Goal: Task Accomplishment & Management: Use online tool/utility

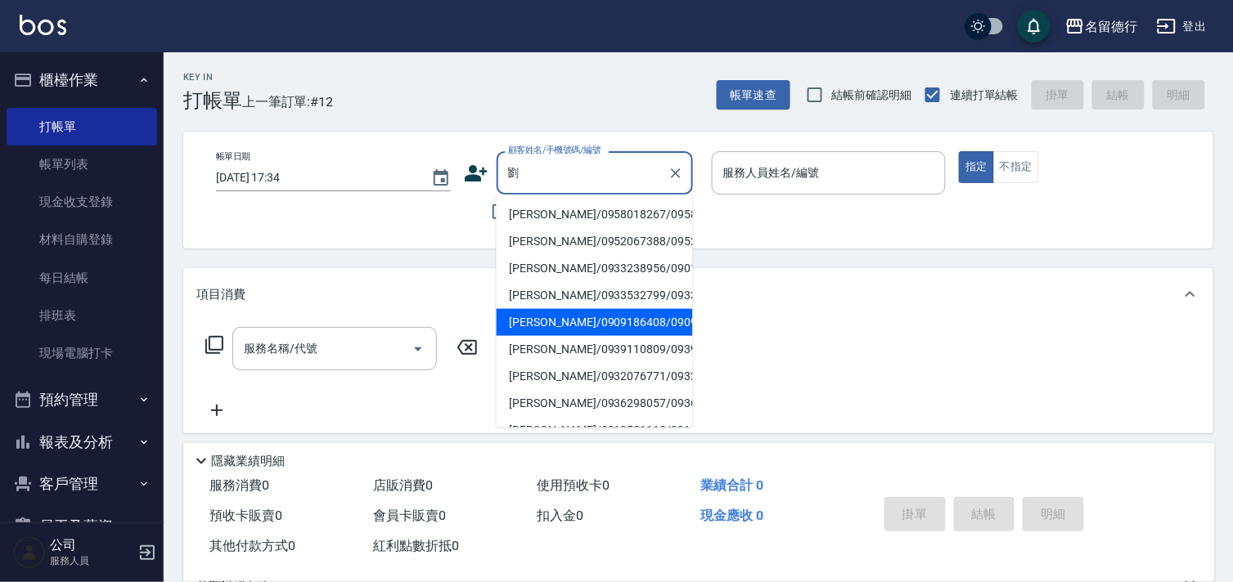
click at [590, 336] on li "[PERSON_NAME]/0909186408/0909186408" at bounding box center [595, 322] width 196 height 27
type input "[PERSON_NAME]/0909186408/0909186408"
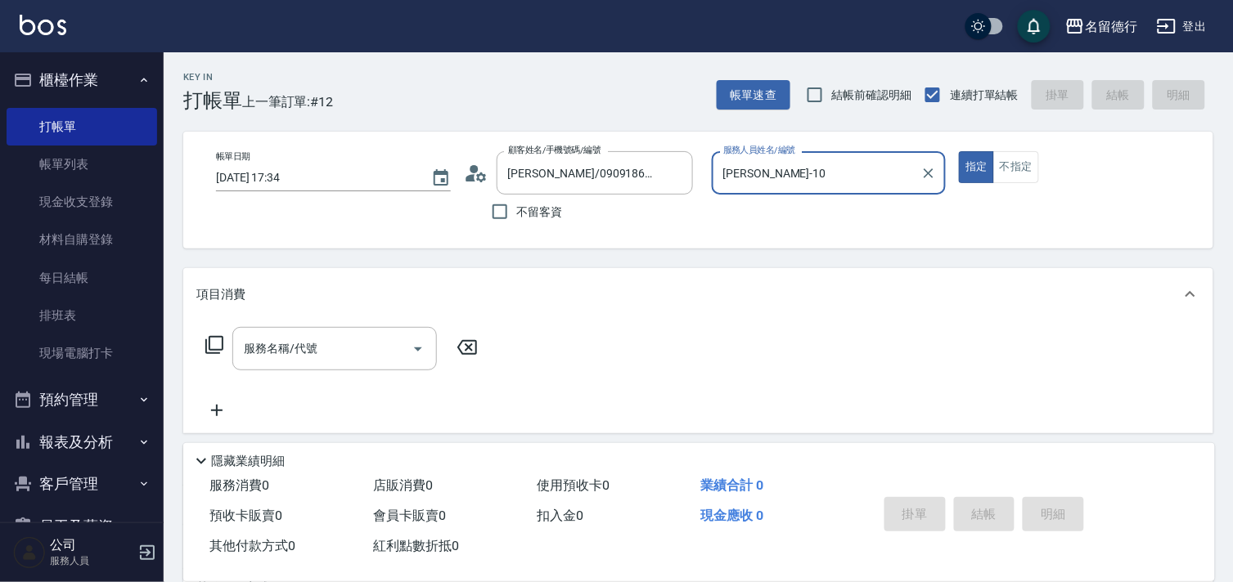
type input "[PERSON_NAME]-10"
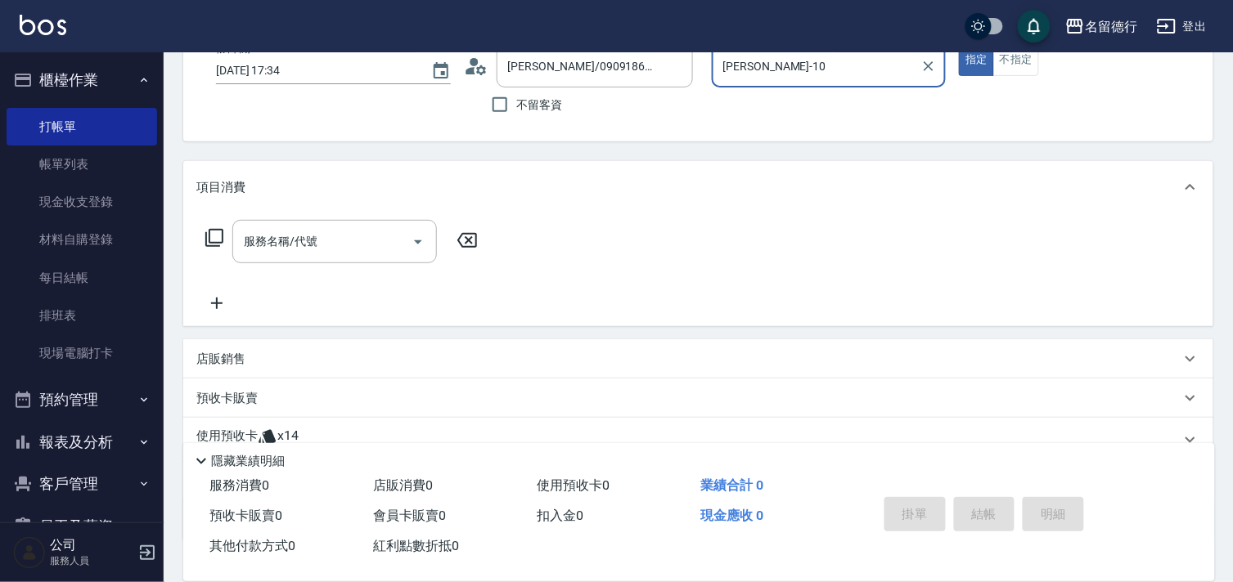
scroll to position [219, 0]
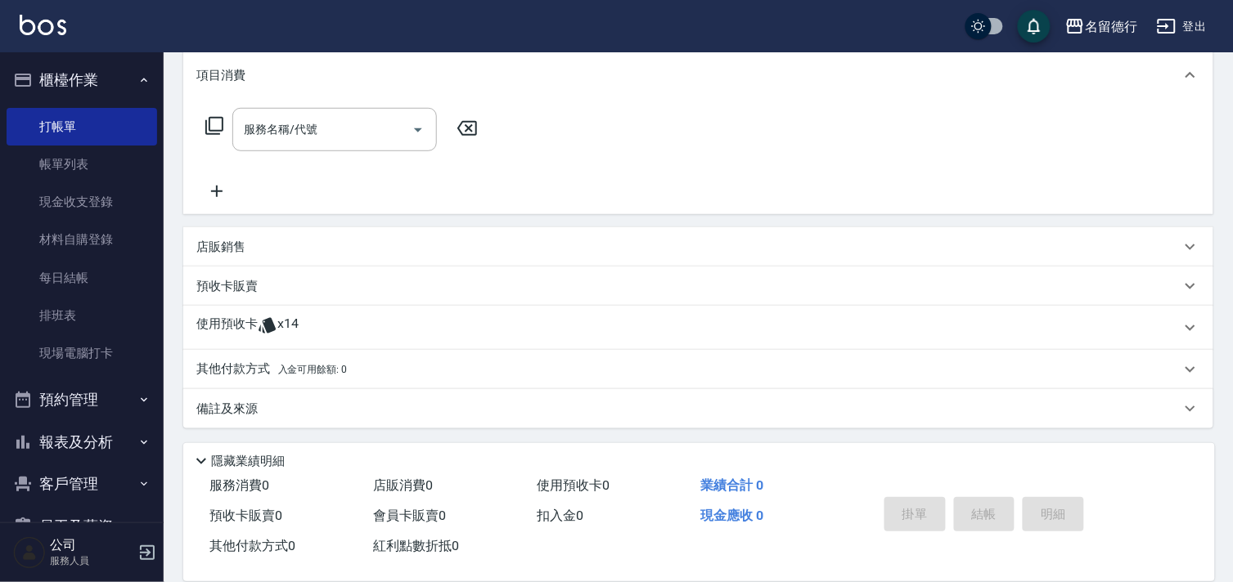
click at [240, 321] on p "使用預收卡" at bounding box center [226, 328] width 61 height 25
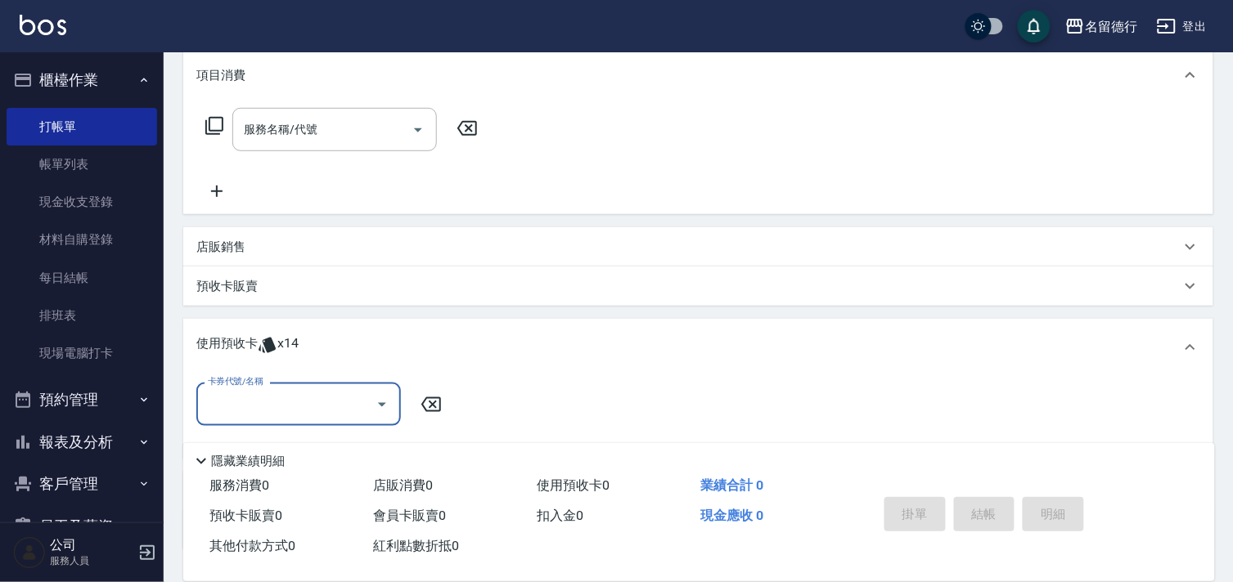
scroll to position [0, 0]
click at [222, 394] on input "卡券代號/名稱" at bounding box center [286, 404] width 165 height 29
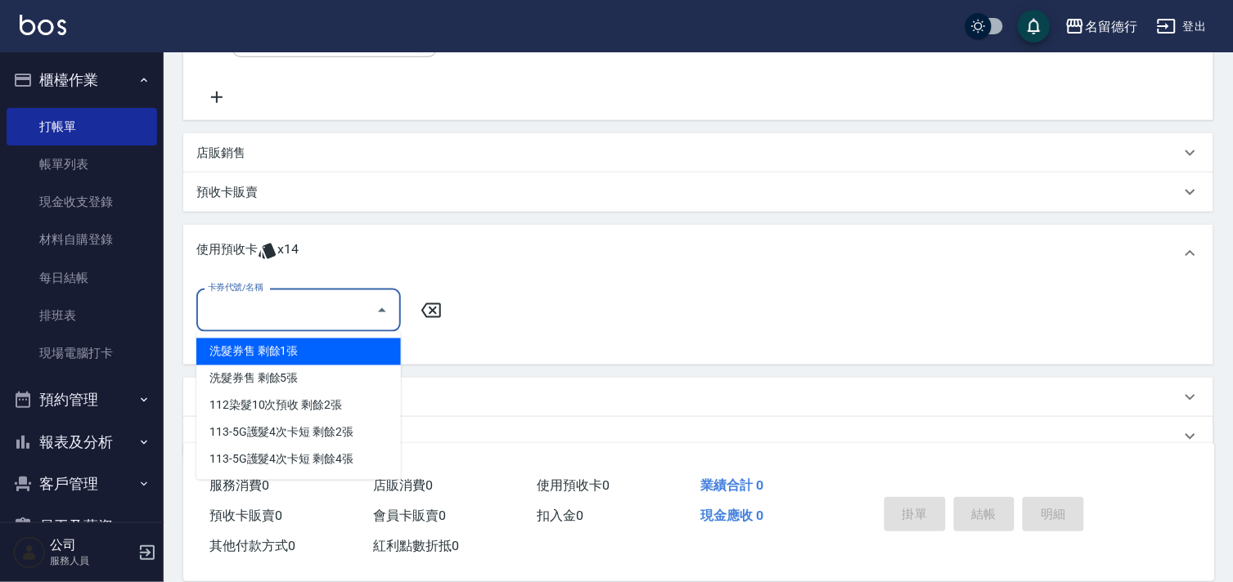
scroll to position [341, 0]
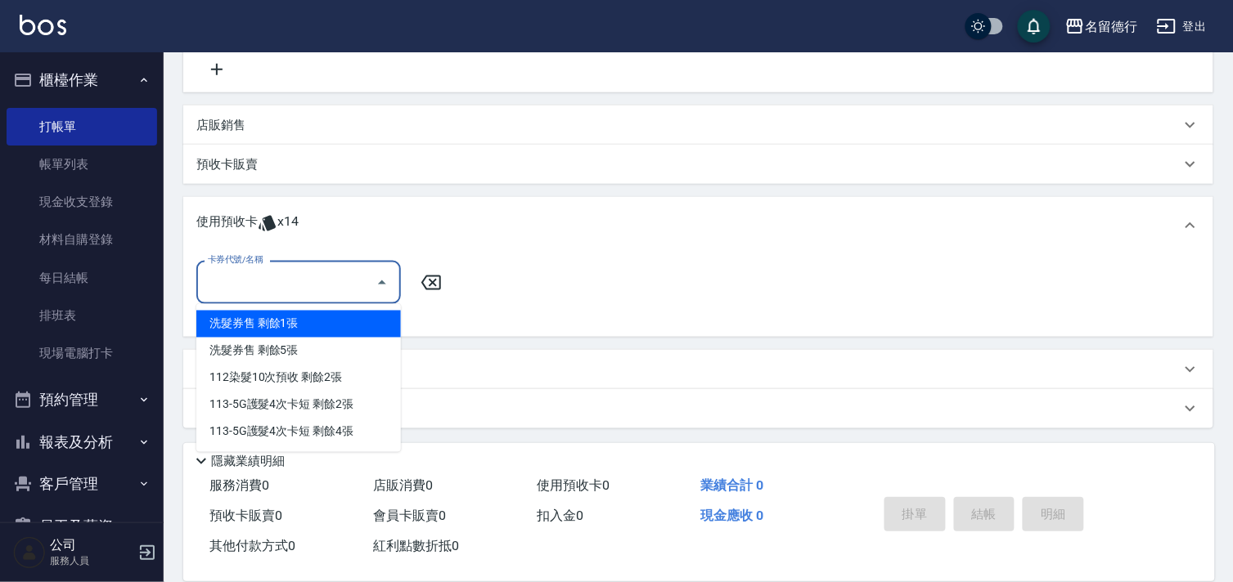
click at [232, 325] on div "洗髮券售 剩餘1張" at bounding box center [298, 324] width 205 height 27
type input "洗髮券售"
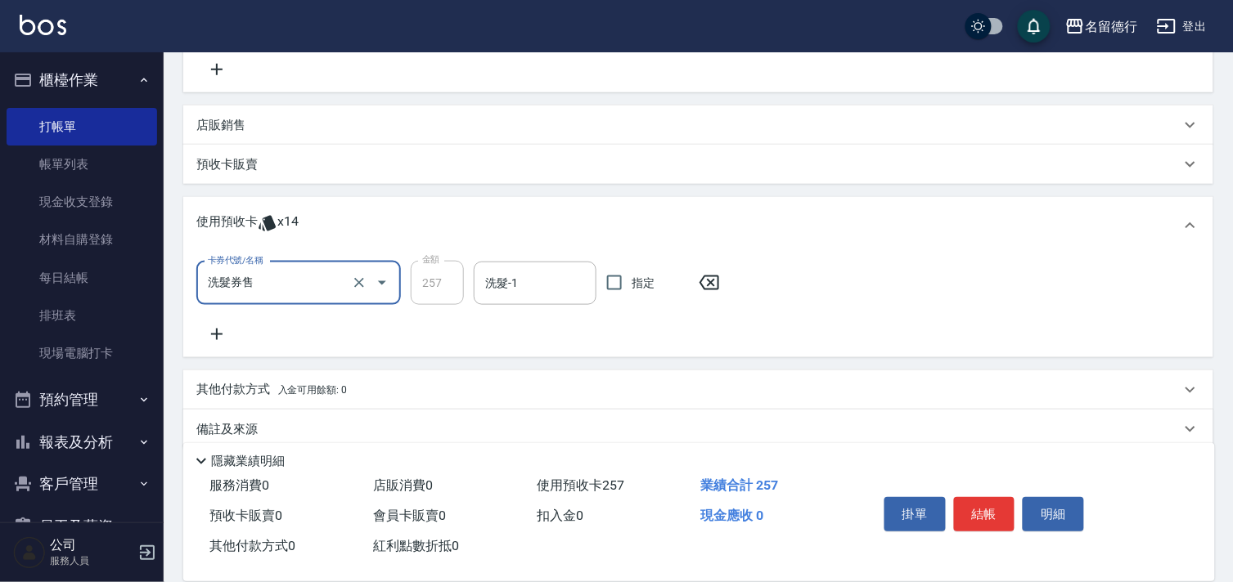
click at [262, 276] on input "洗髮券售" at bounding box center [276, 283] width 144 height 29
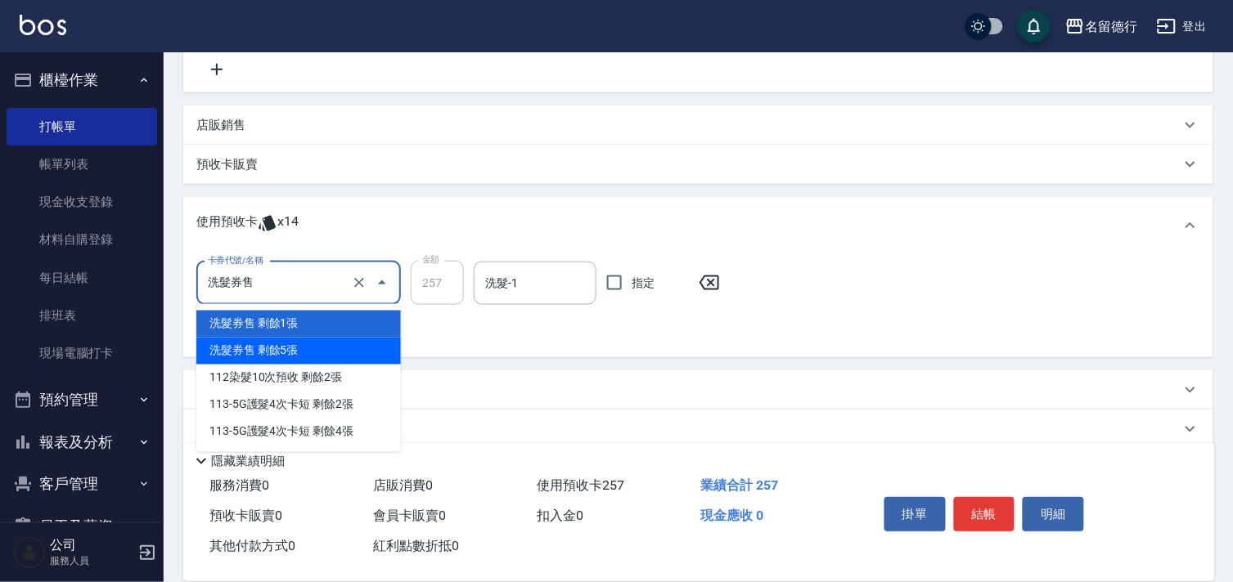
click at [273, 341] on div "洗髮券售 剩餘5張" at bounding box center [298, 351] width 205 height 27
type input "300"
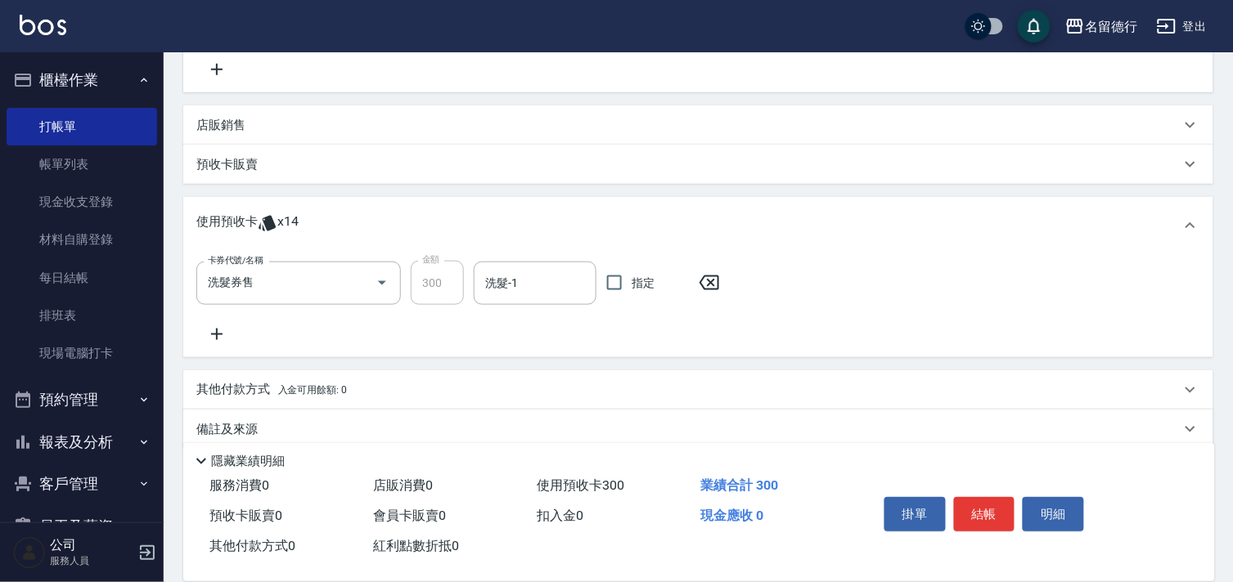
click at [217, 326] on icon at bounding box center [216, 335] width 41 height 20
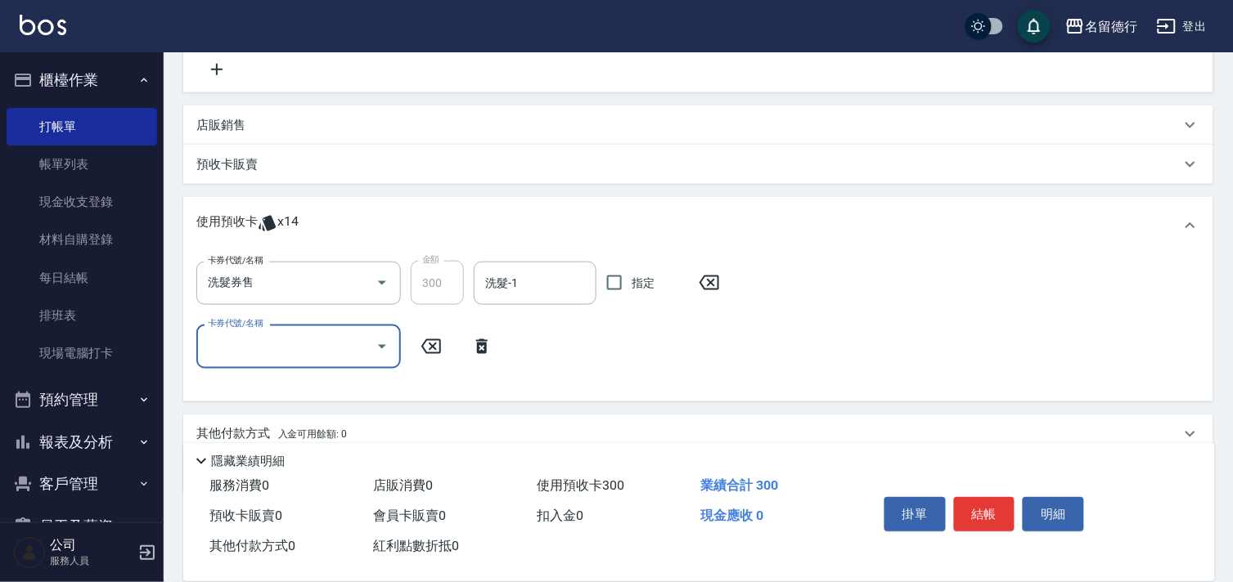
click at [221, 335] on input "卡券代號/名稱" at bounding box center [286, 346] width 165 height 29
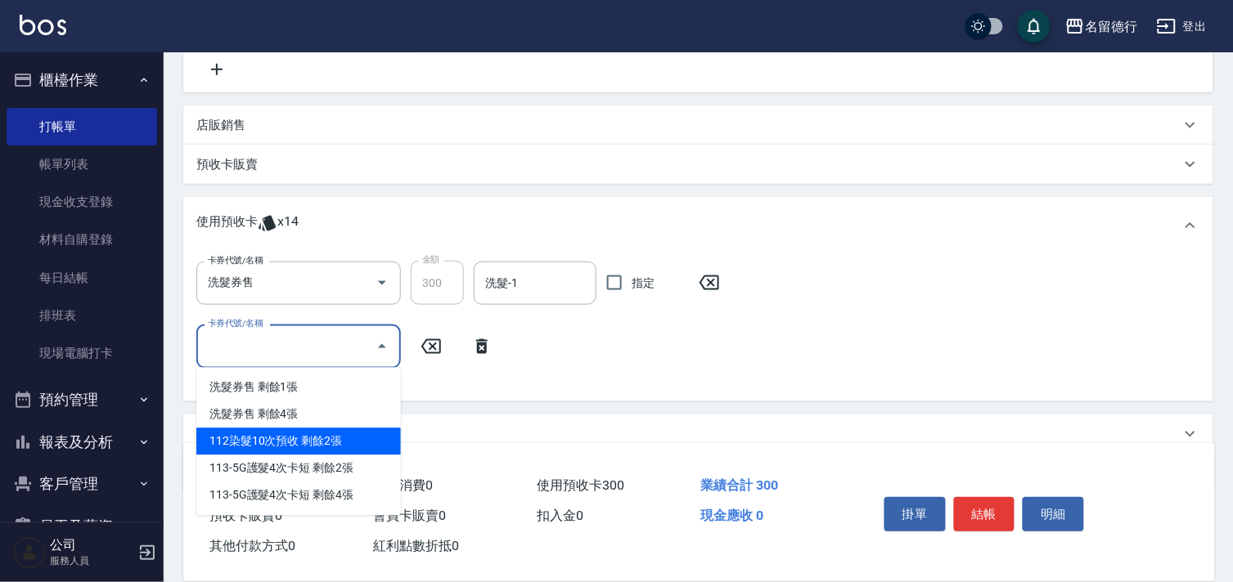
click at [241, 445] on div "112染髮10次預收 剩餘2張" at bounding box center [298, 442] width 205 height 27
type input "112染髮10次預收"
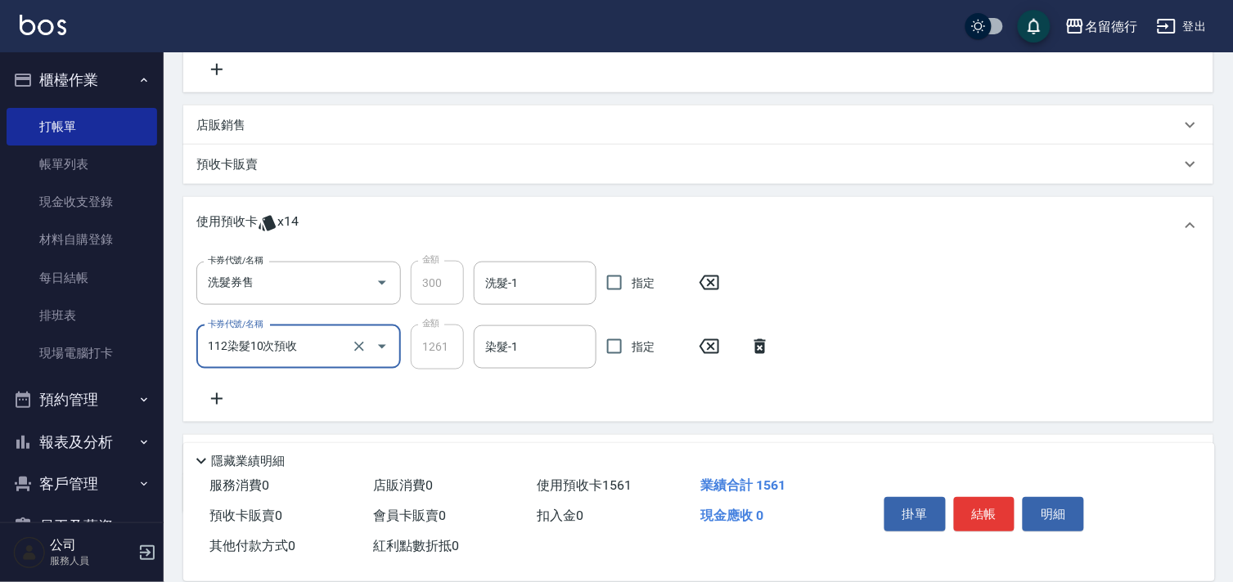
click at [214, 391] on icon at bounding box center [216, 399] width 41 height 20
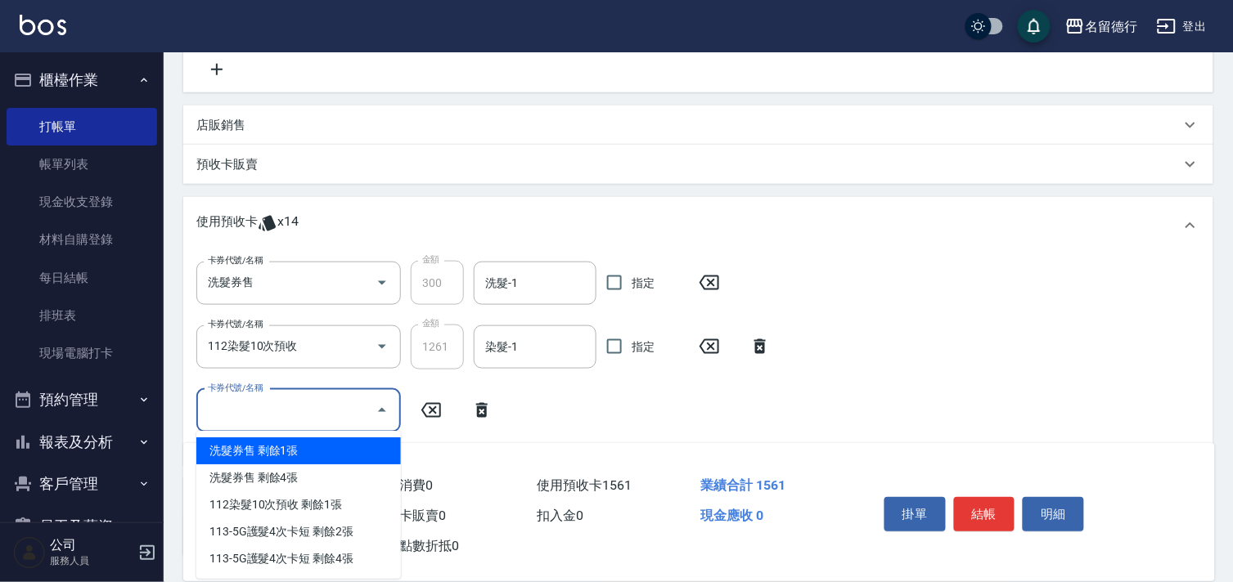
click at [218, 411] on input "卡券代號/名稱" at bounding box center [286, 411] width 165 height 29
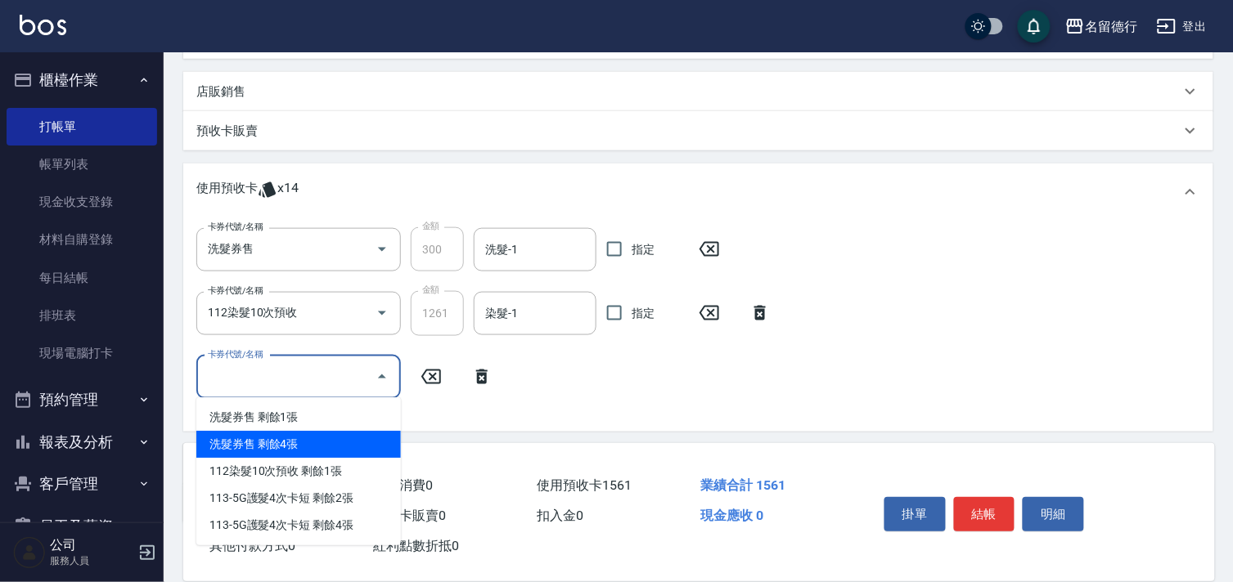
scroll to position [432, 0]
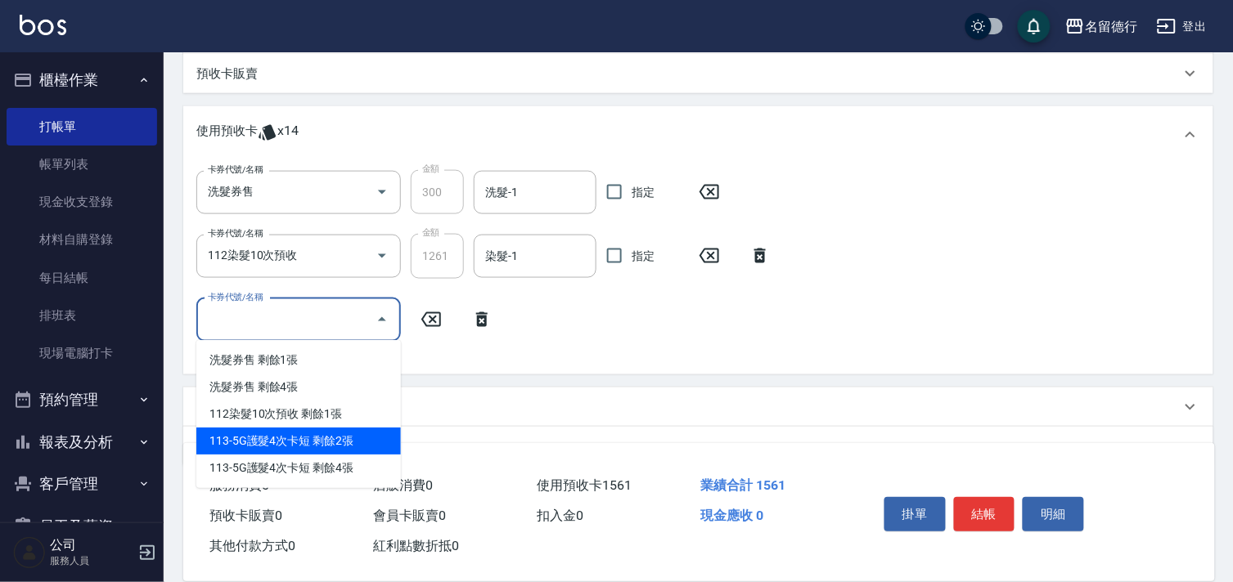
click at [256, 434] on div "113-5G護髮4次卡短 剩餘2張" at bounding box center [298, 441] width 205 height 27
type input "113-5G護髮4次卡短"
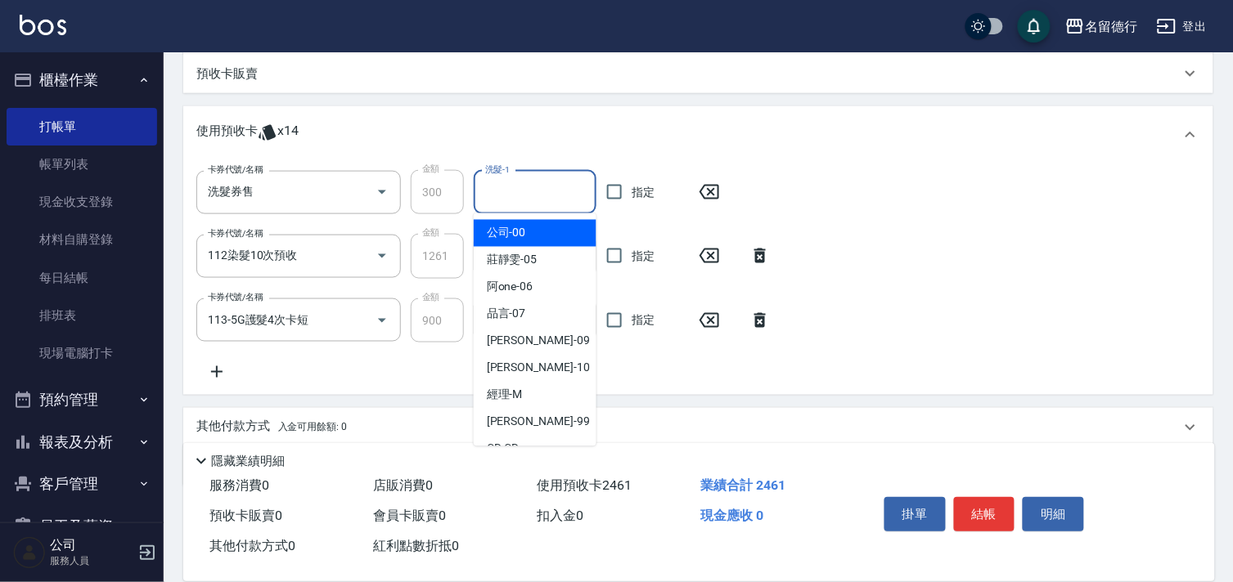
click at [512, 200] on input "洗髮-1" at bounding box center [535, 192] width 108 height 29
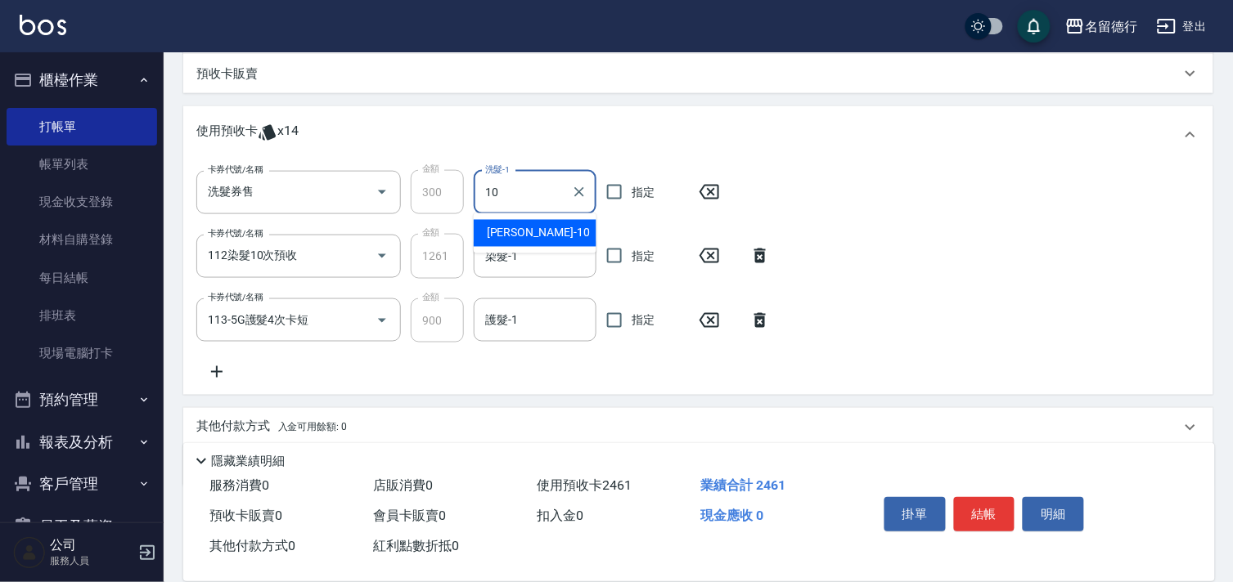
type input "[PERSON_NAME]-10"
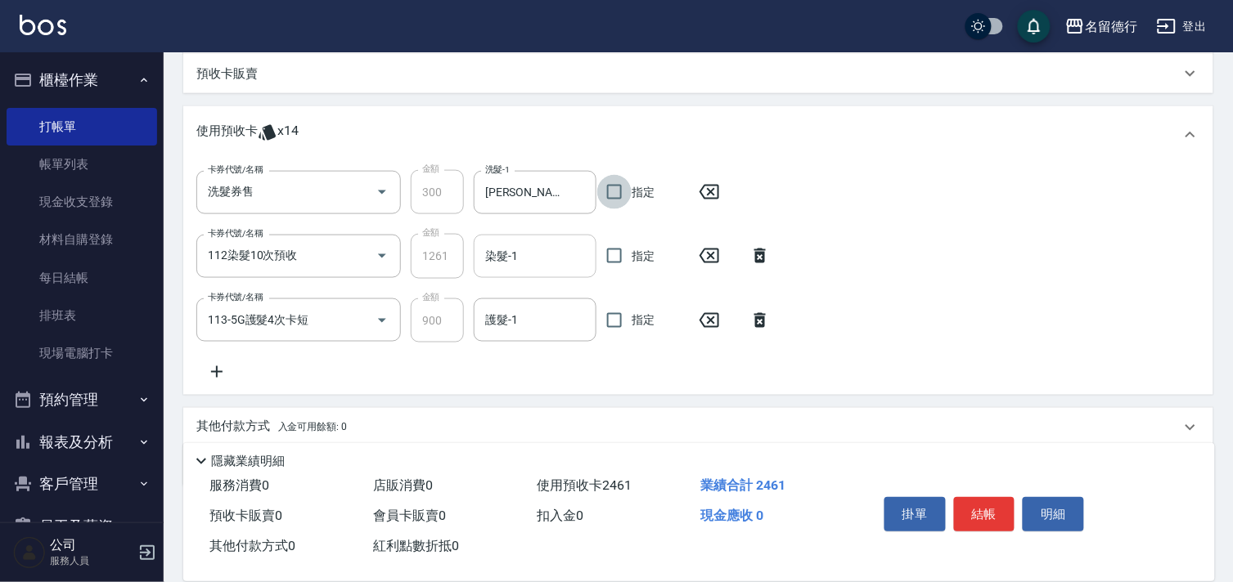
click at [506, 251] on div "染髮-1 染髮-1" at bounding box center [535, 256] width 123 height 43
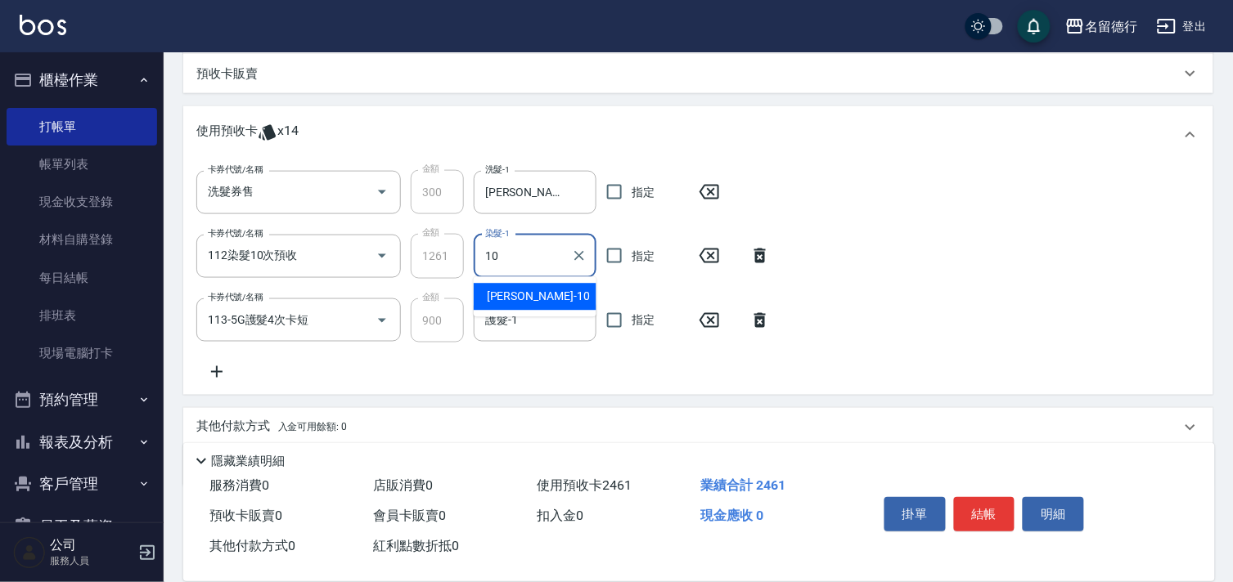
type input "[PERSON_NAME]-10"
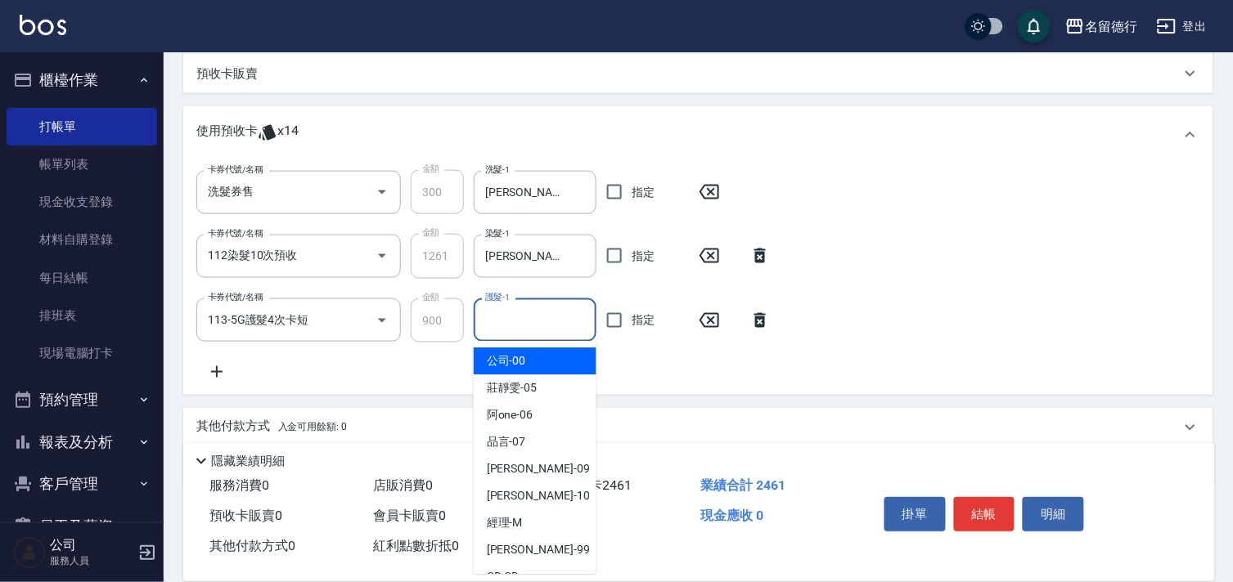
click at [494, 321] on div "護髮-1 護髮-1" at bounding box center [535, 320] width 123 height 43
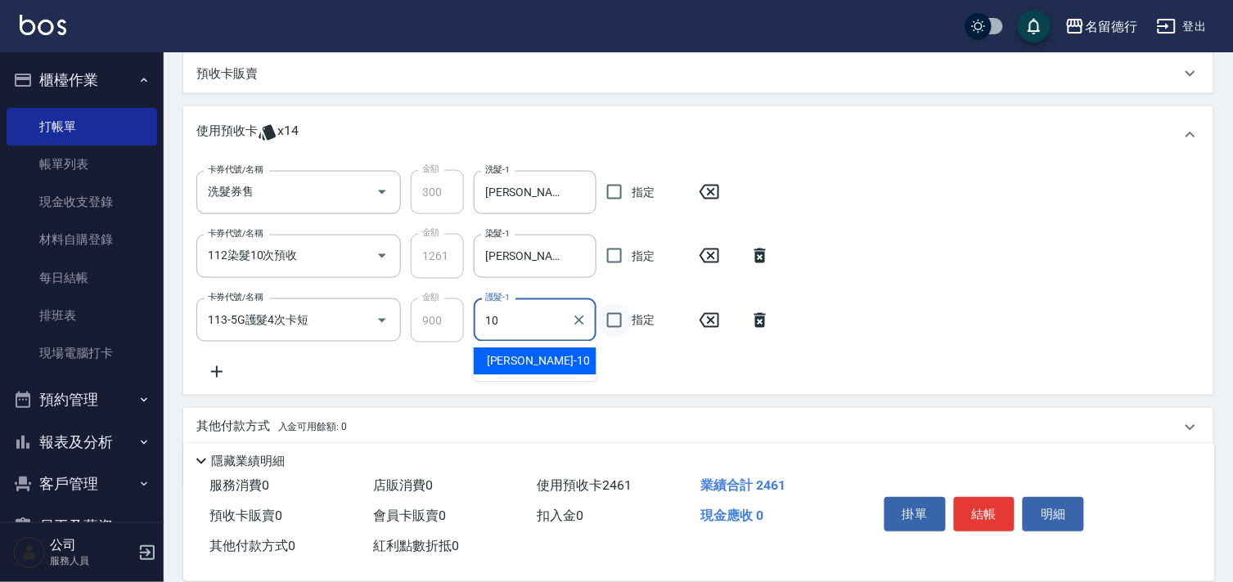
type input "[PERSON_NAME]-10"
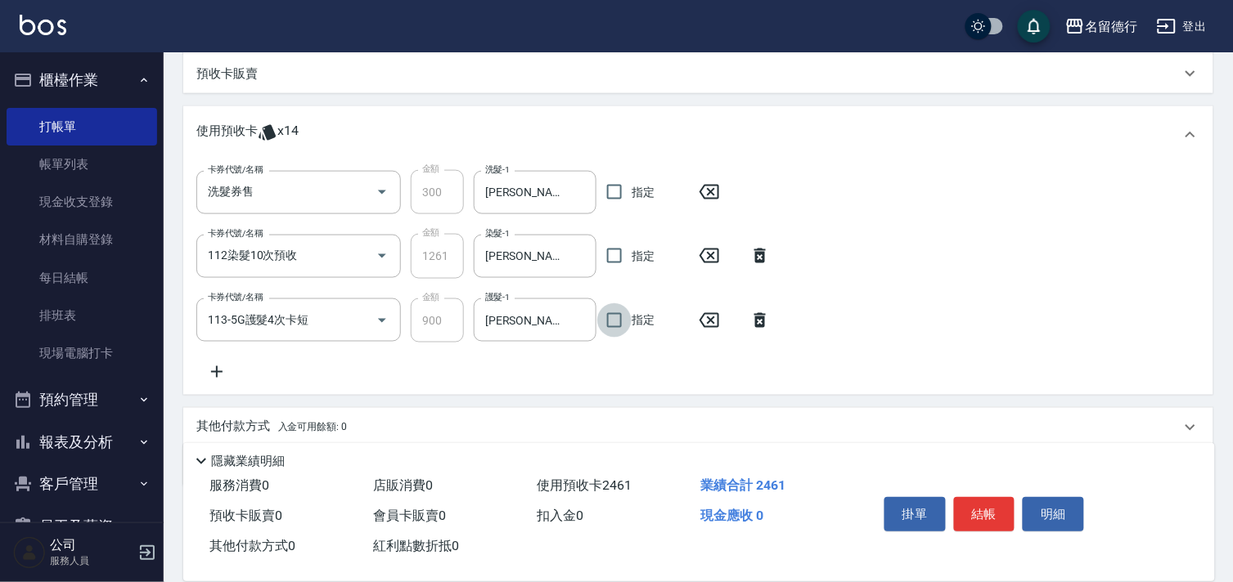
click at [614, 320] on input "指定" at bounding box center [614, 321] width 34 height 34
checkbox input "true"
click at [609, 250] on input "指定" at bounding box center [614, 256] width 34 height 34
checkbox input "true"
click at [622, 195] on input "指定" at bounding box center [614, 192] width 34 height 34
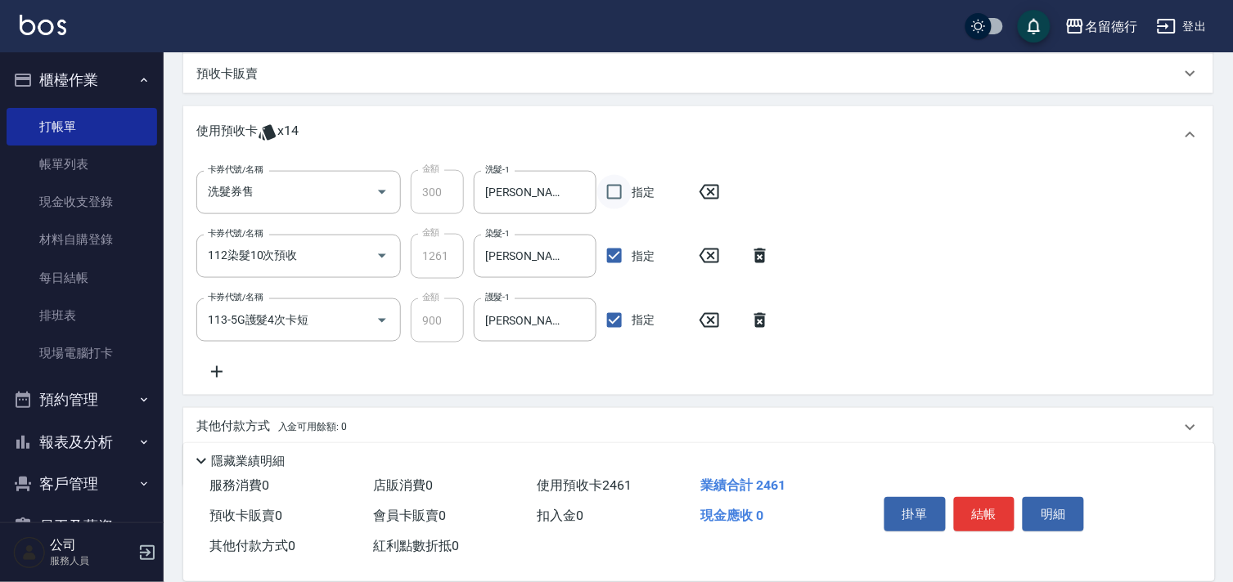
checkbox input "true"
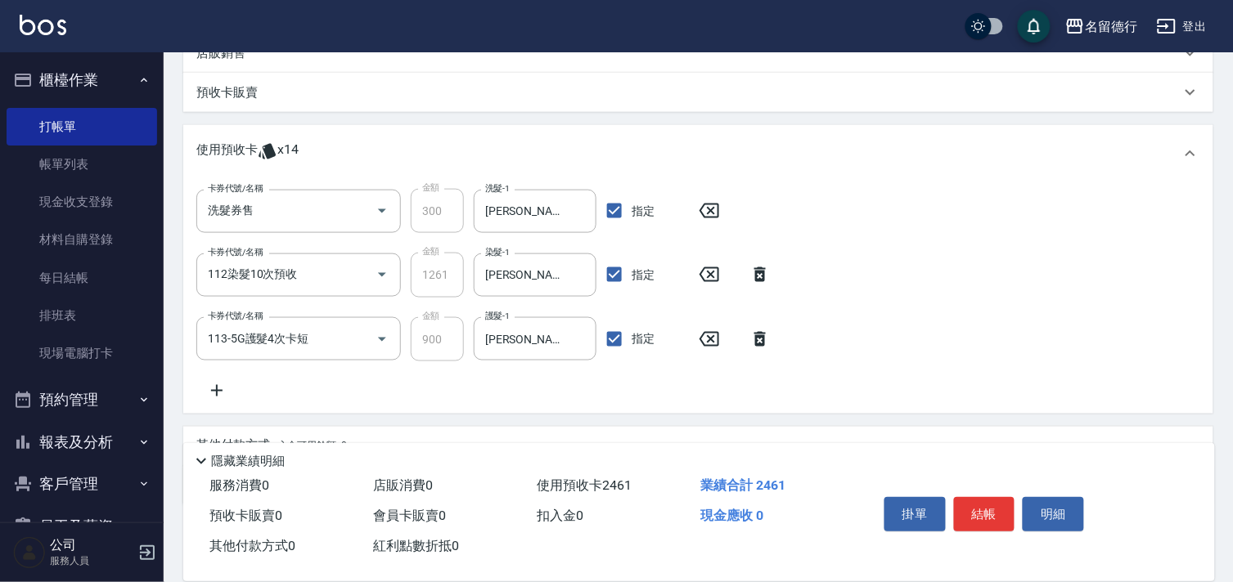
scroll to position [308, 0]
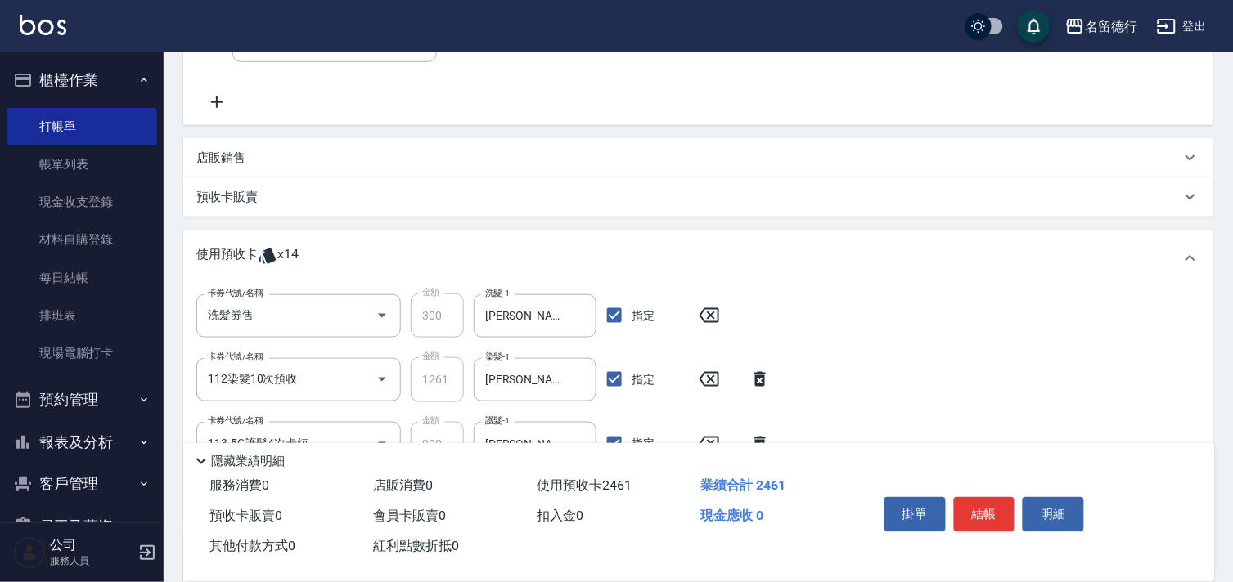
click at [227, 164] on p "店販銷售" at bounding box center [220, 158] width 49 height 17
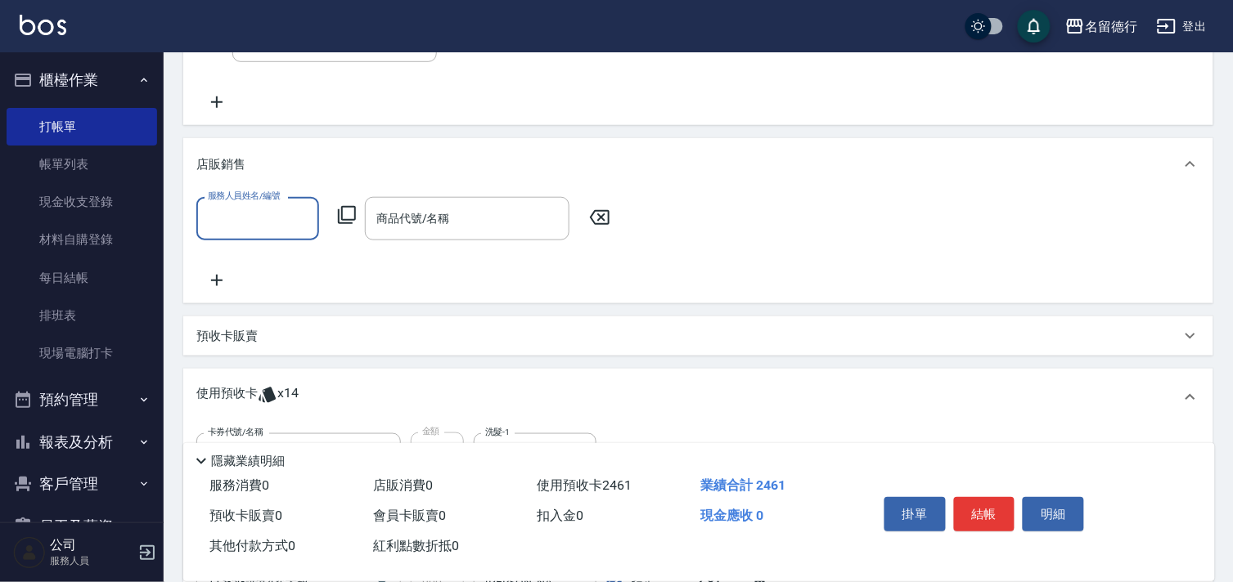
scroll to position [0, 0]
click at [233, 222] on input "服務人員姓名/編號" at bounding box center [258, 219] width 108 height 29
type input "[PERSON_NAME]-10"
click at [350, 210] on icon at bounding box center [347, 215] width 20 height 20
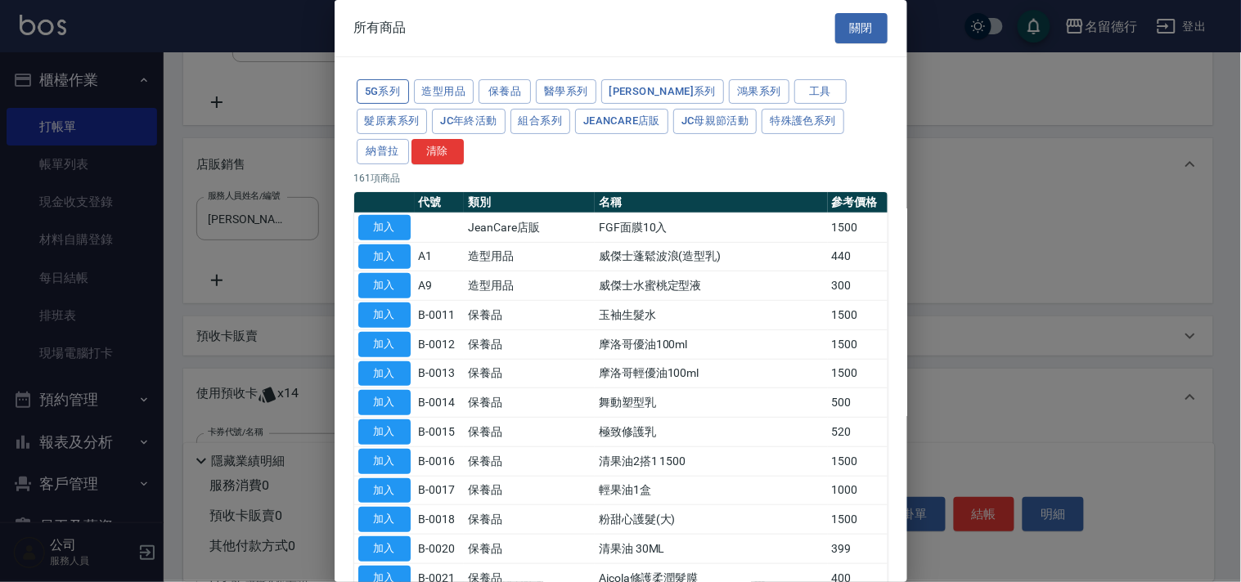
click at [366, 97] on button "5G系列" at bounding box center [383, 91] width 52 height 25
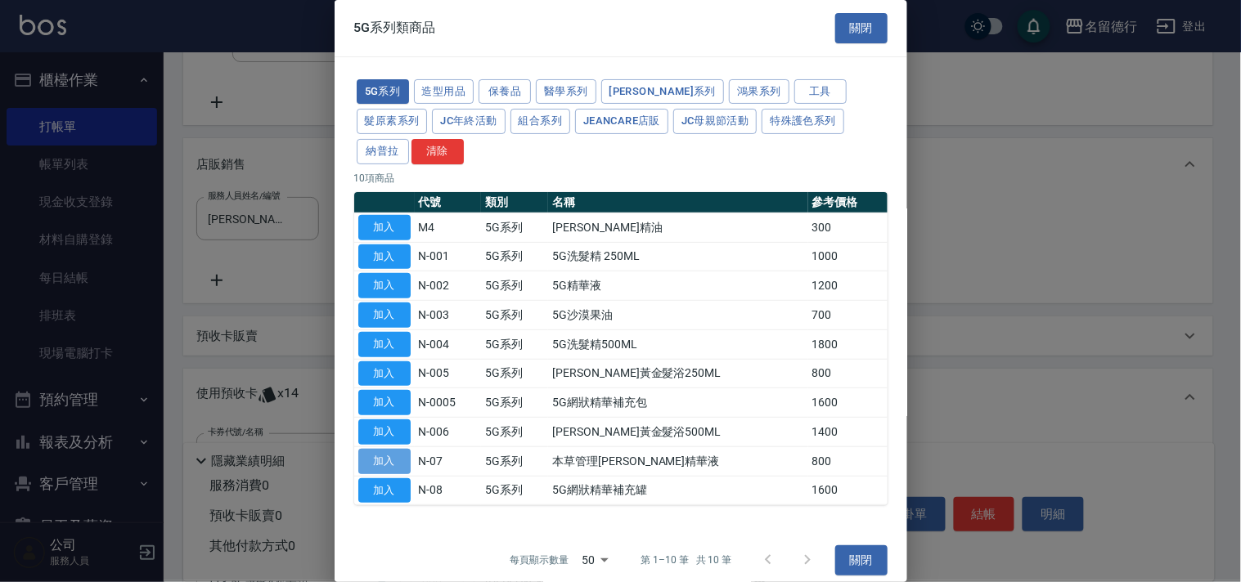
click at [390, 452] on button "加入" at bounding box center [384, 461] width 52 height 25
type input "本草管理[PERSON_NAME]精華液"
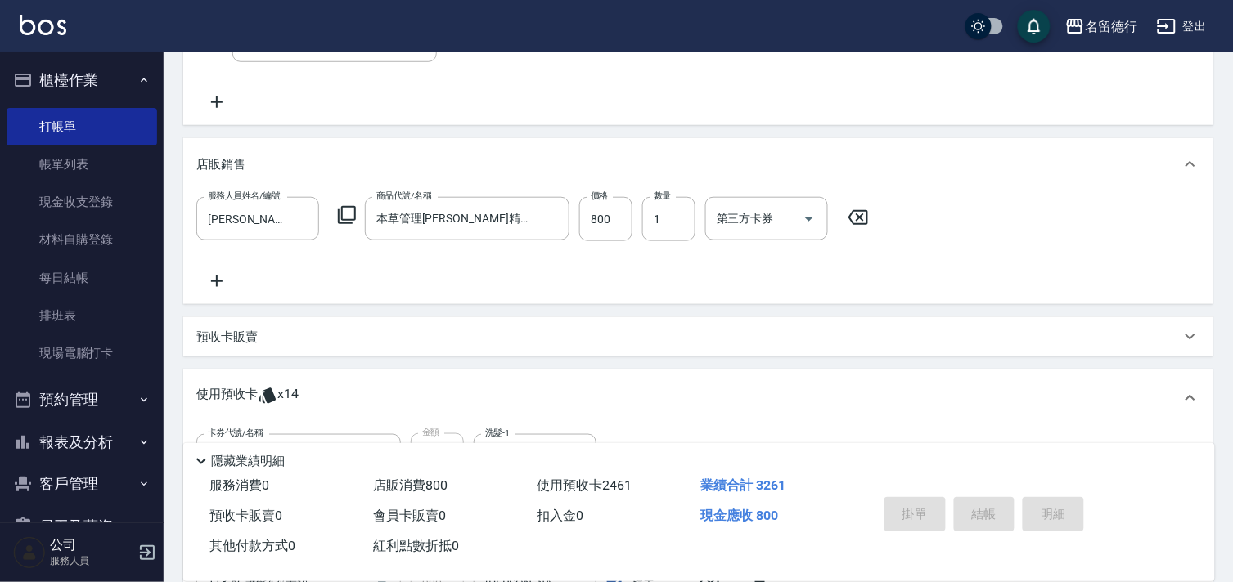
type input "[DATE] 19:03"
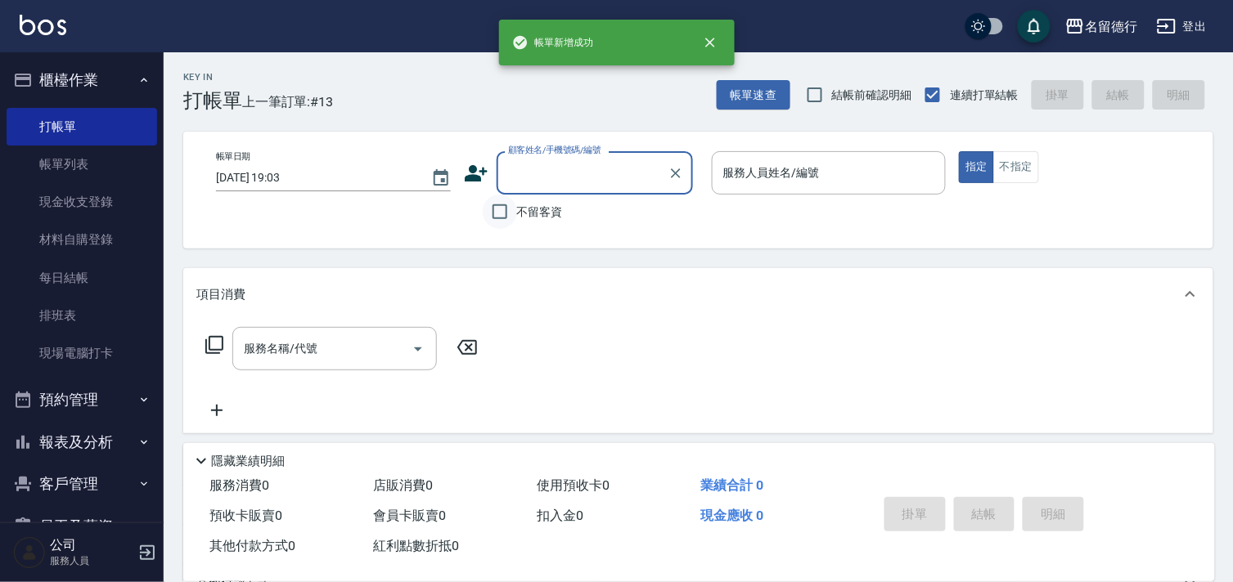
click at [492, 216] on input "不留客資" at bounding box center [500, 212] width 34 height 34
checkbox input "true"
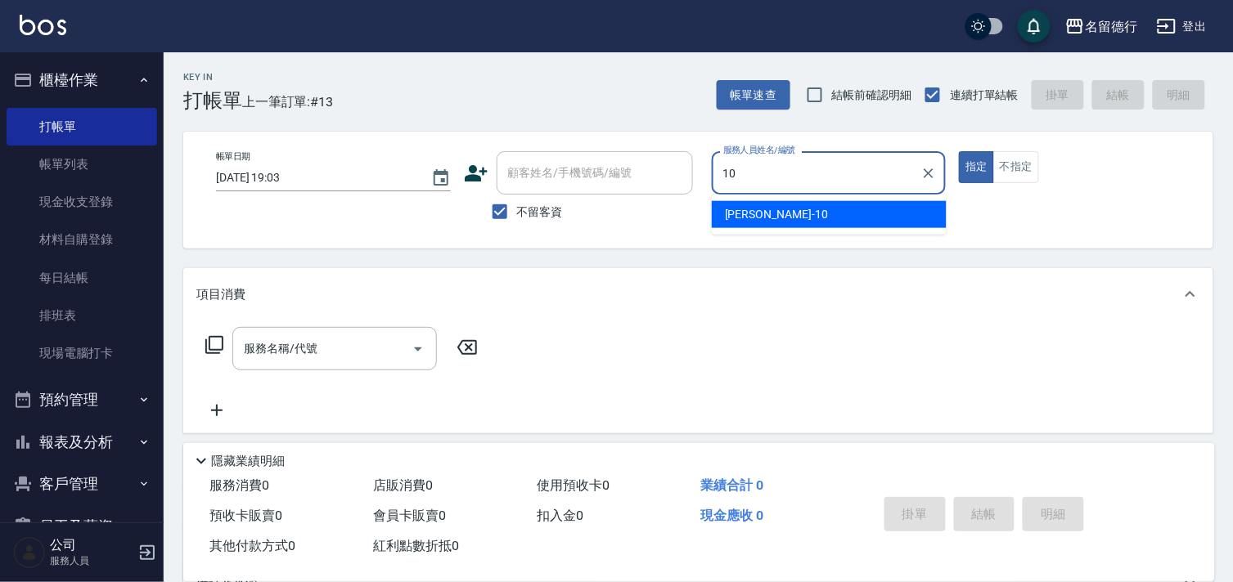
type input "[PERSON_NAME]-10"
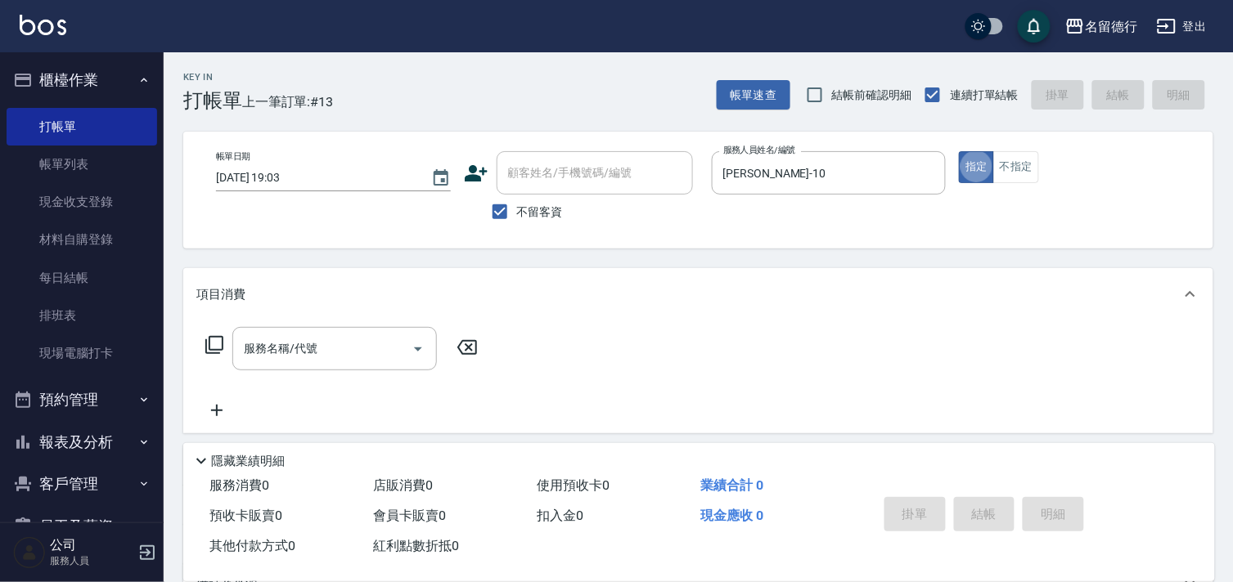
type button "true"
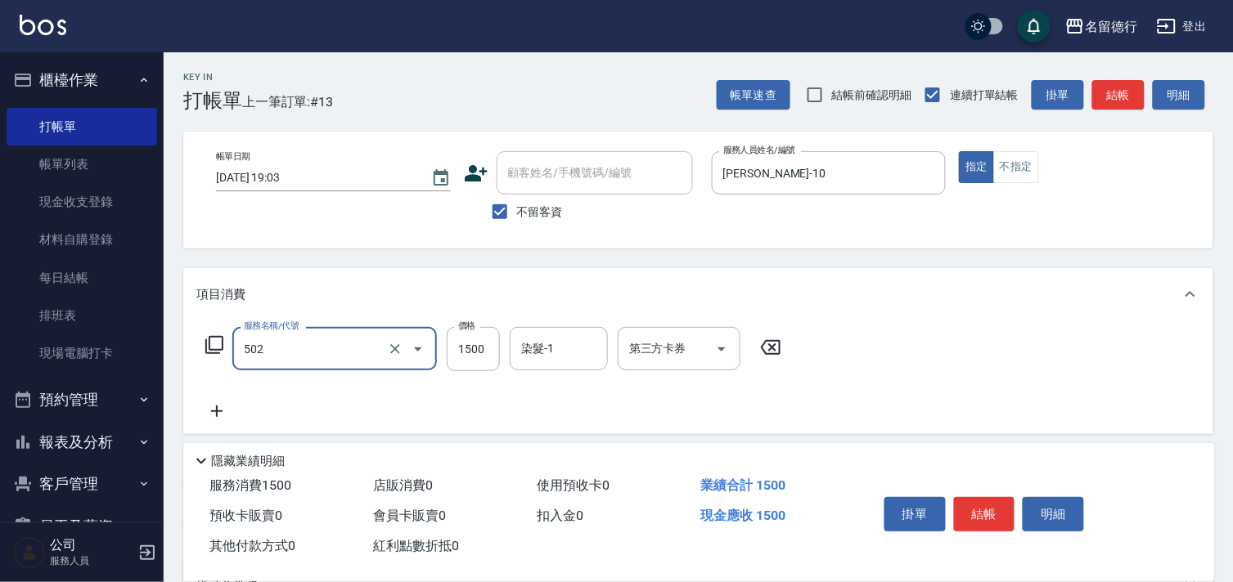
type input "染髮(502)"
type input "1100"
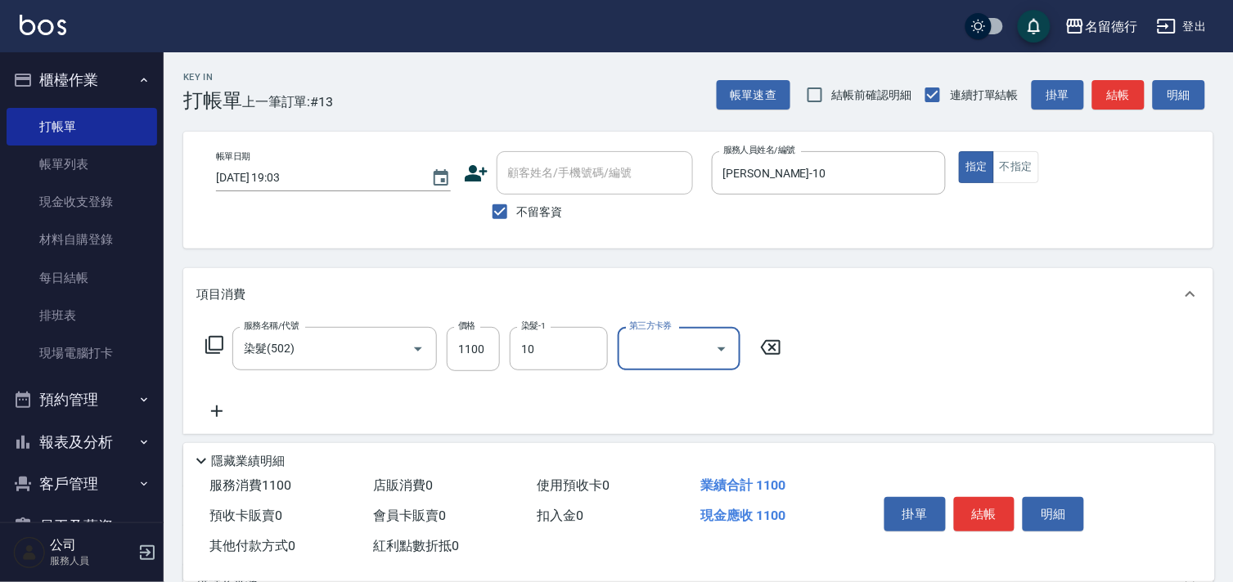
type input "[PERSON_NAME]-10"
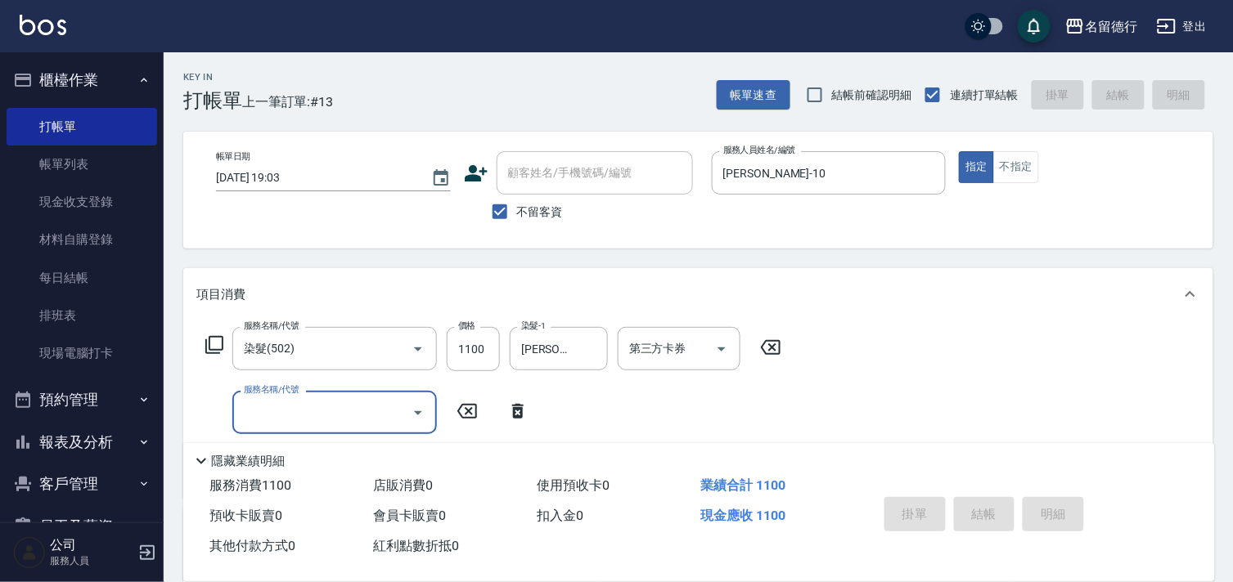
type input "[DATE] 19:04"
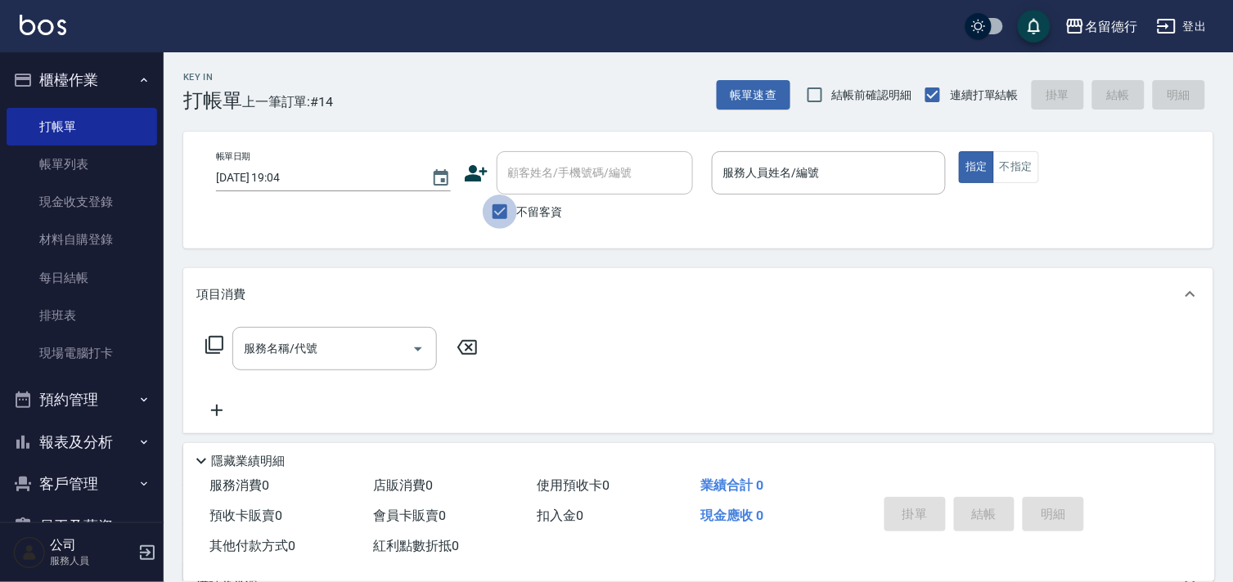
click at [503, 207] on input "不留客資" at bounding box center [500, 212] width 34 height 34
checkbox input "false"
click at [507, 169] on div "顧客姓名/手機號碼/編號 顧客姓名/手機號碼/編號" at bounding box center [595, 172] width 196 height 43
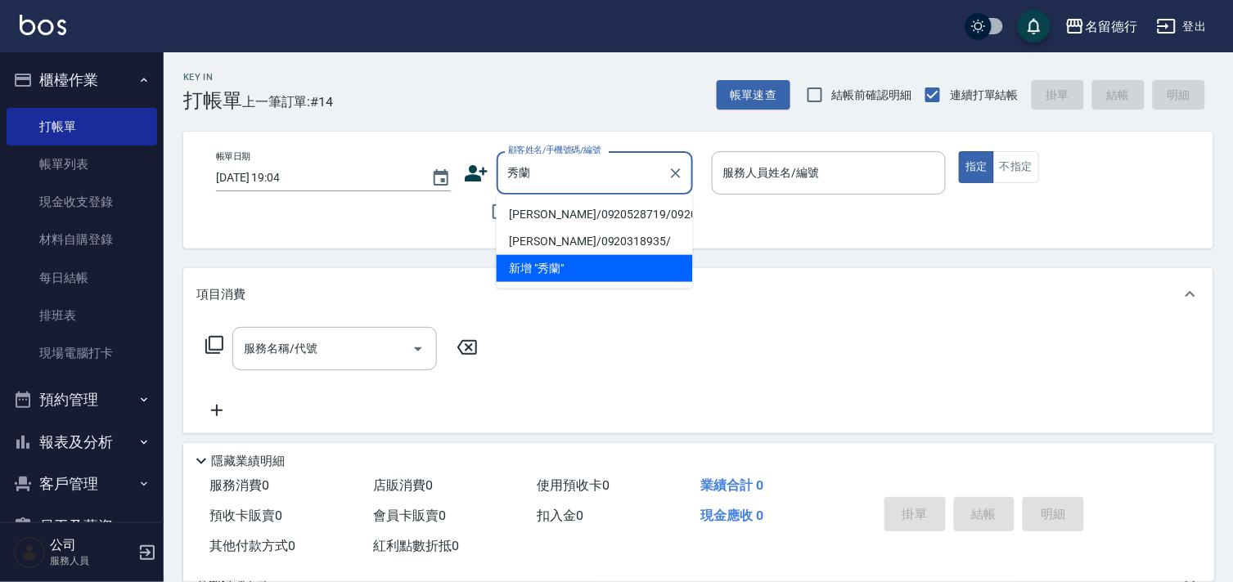
click at [528, 223] on li "[PERSON_NAME]/0920528719/0920528719" at bounding box center [595, 214] width 196 height 27
type input "[PERSON_NAME]/0920528719/0920528719"
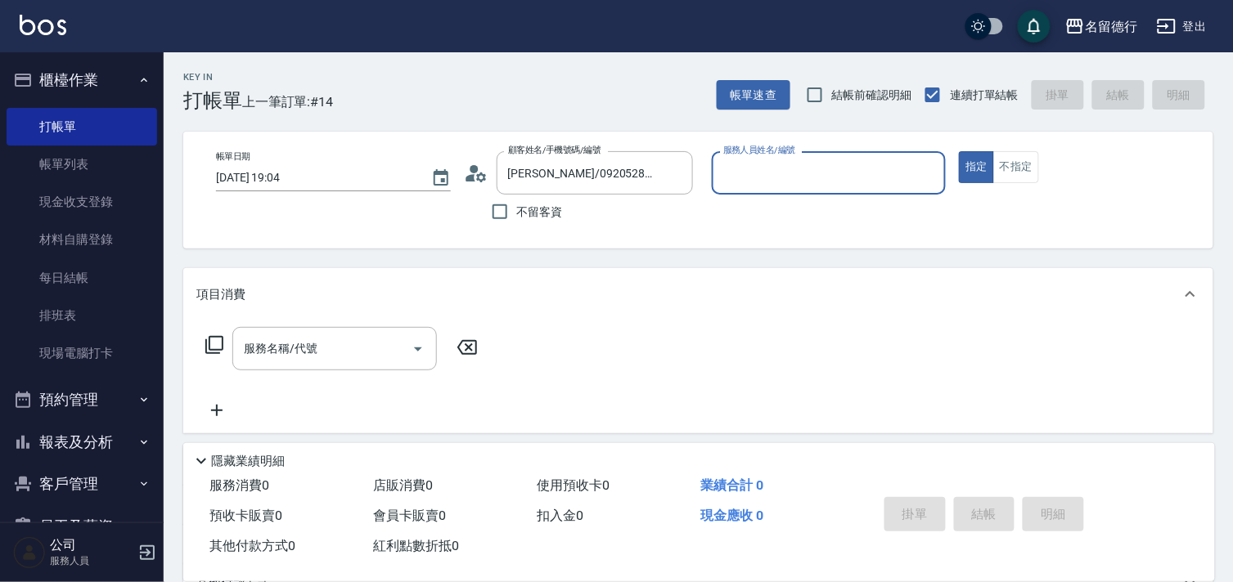
type input "[PERSON_NAME]-10"
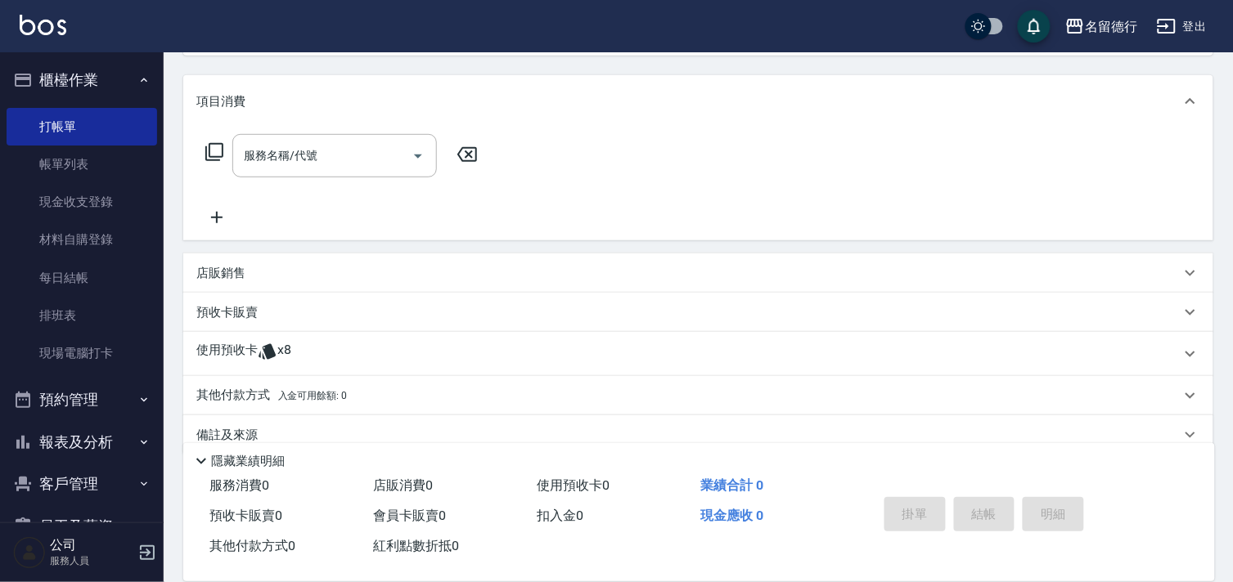
scroll to position [219, 0]
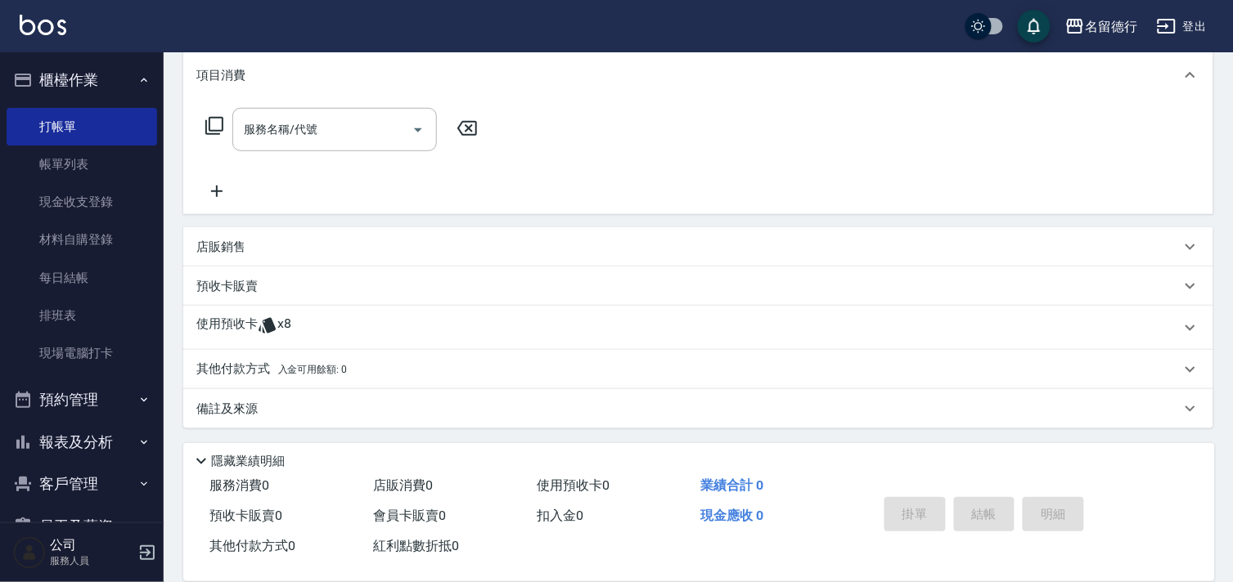
click at [252, 316] on p "使用預收卡" at bounding box center [226, 328] width 61 height 25
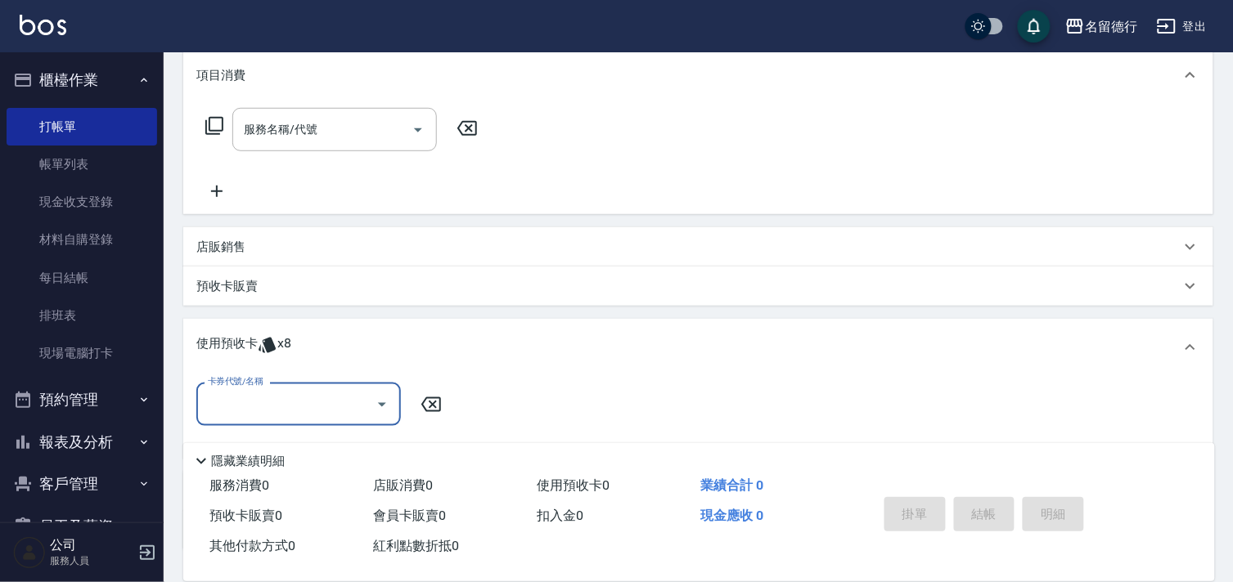
scroll to position [0, 0]
click at [237, 402] on input "卡券代號/名稱" at bounding box center [286, 404] width 165 height 29
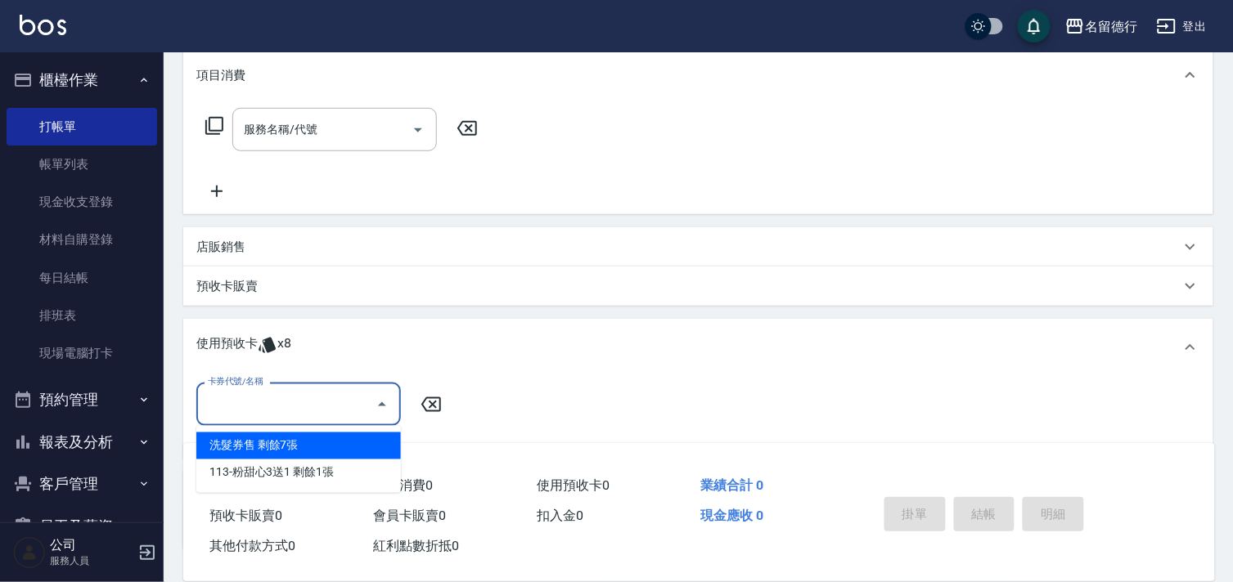
click at [235, 445] on div "洗髮券售 剩餘7張" at bounding box center [298, 446] width 205 height 27
type input "洗髮券售"
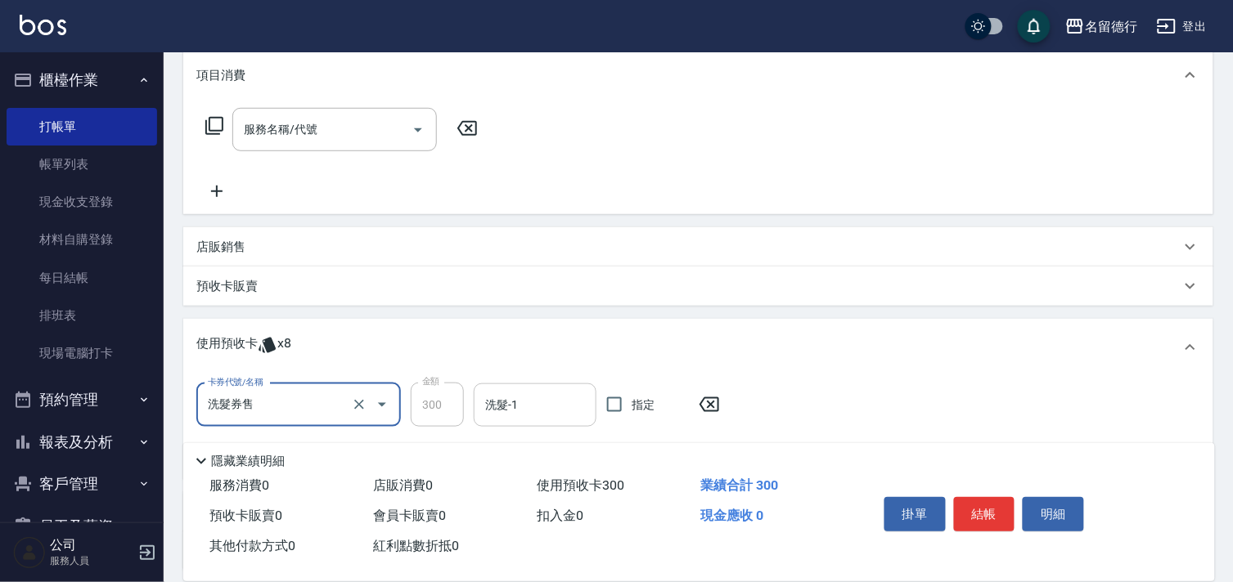
click at [516, 411] on div "洗髮-1 洗髮-1" at bounding box center [535, 405] width 123 height 43
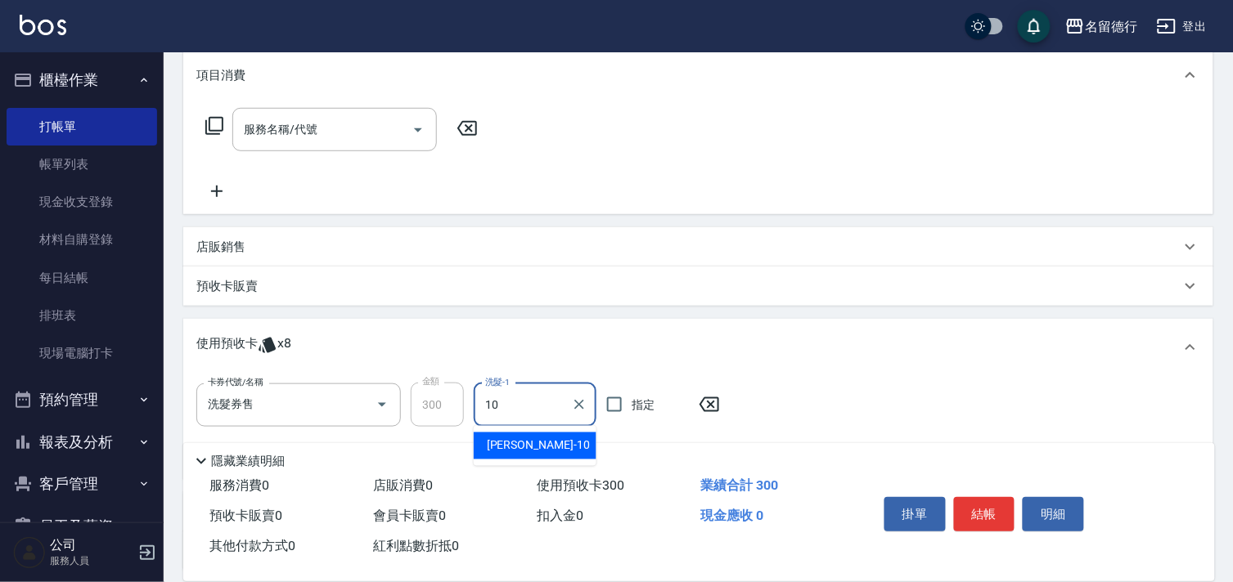
type input "[PERSON_NAME]-10"
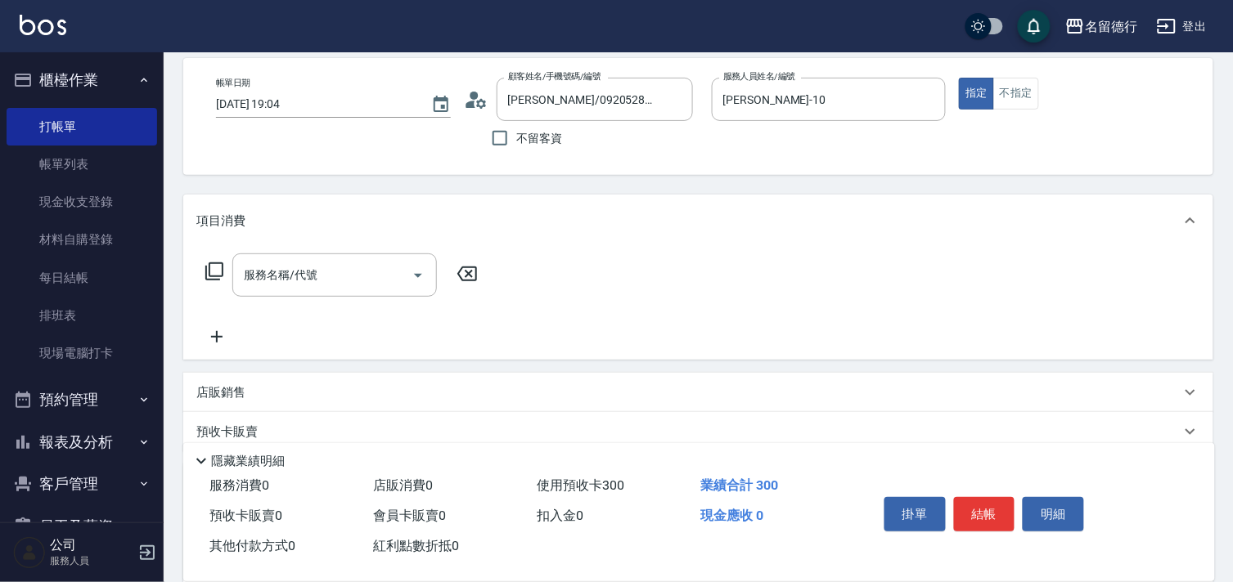
scroll to position [38, 0]
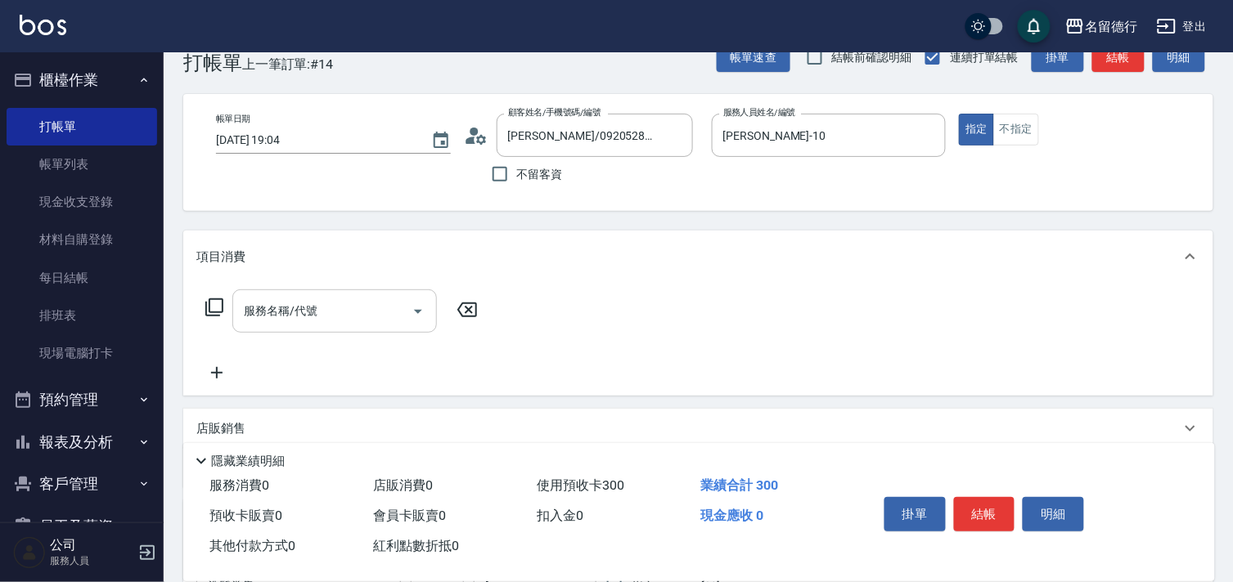
click at [254, 312] on div "服務名稱/代號 服務名稱/代號" at bounding box center [334, 311] width 205 height 43
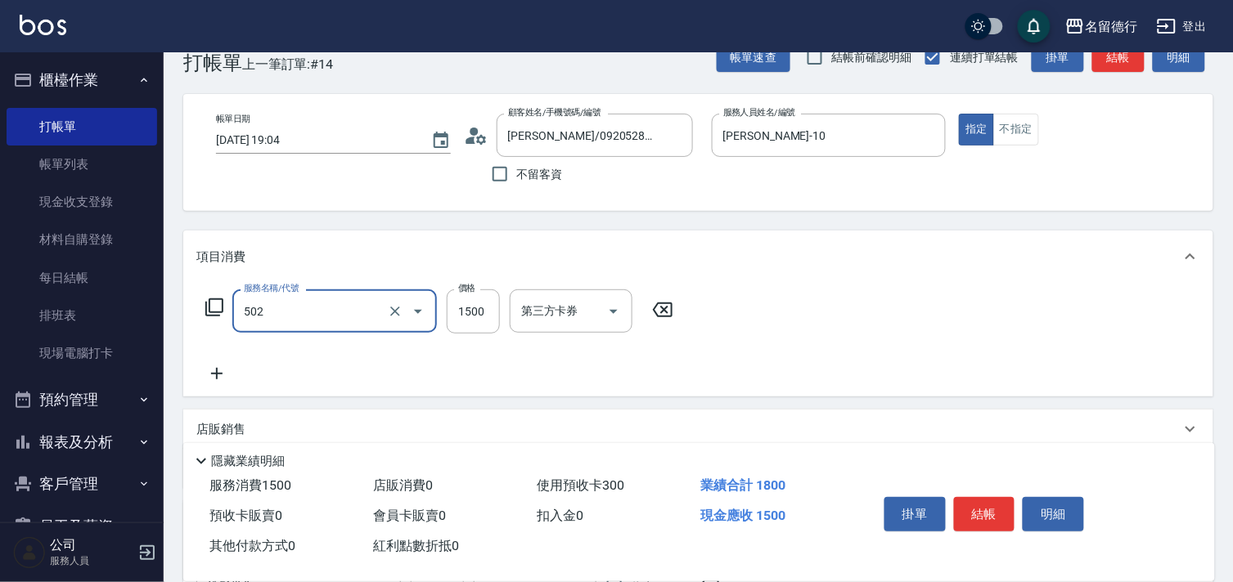
type input "染髮(502)"
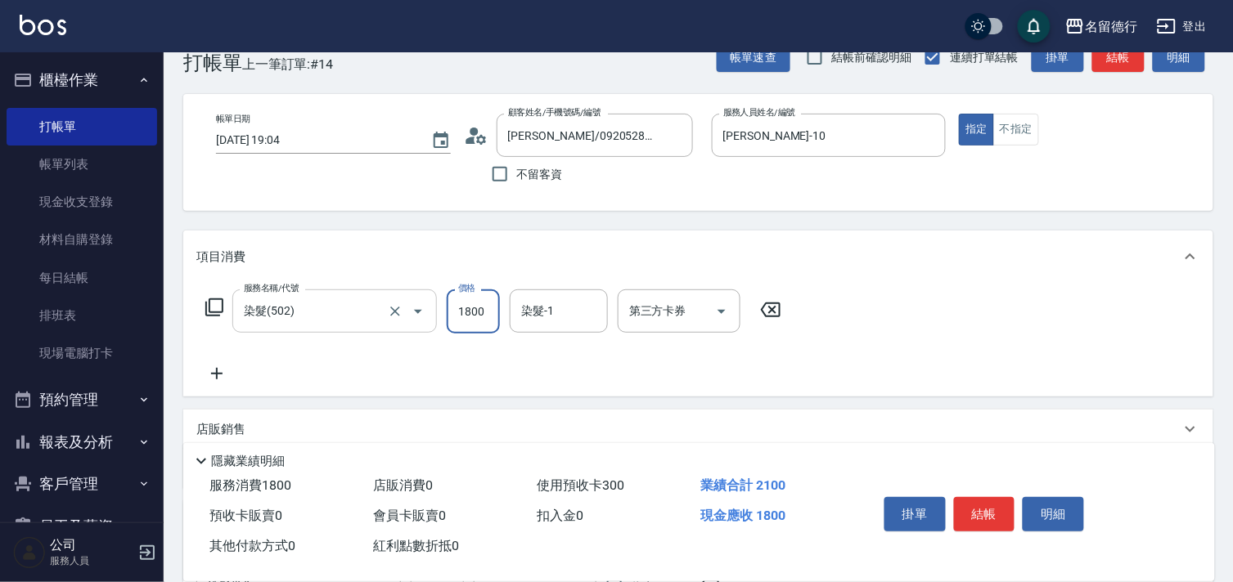
type input "1800"
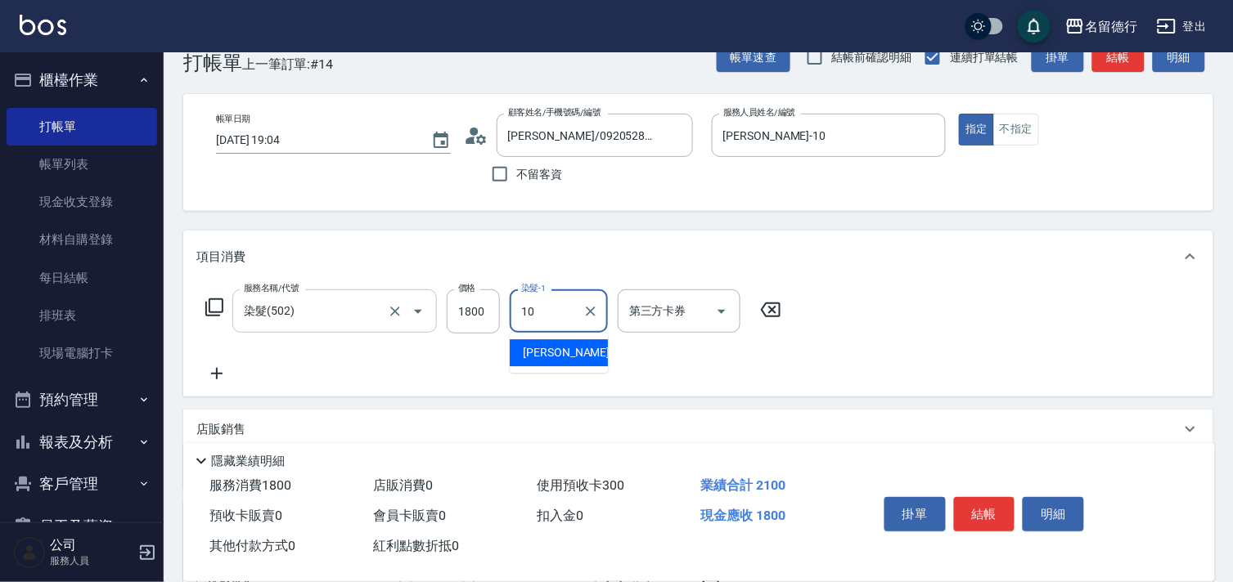
type input "[PERSON_NAME]-10"
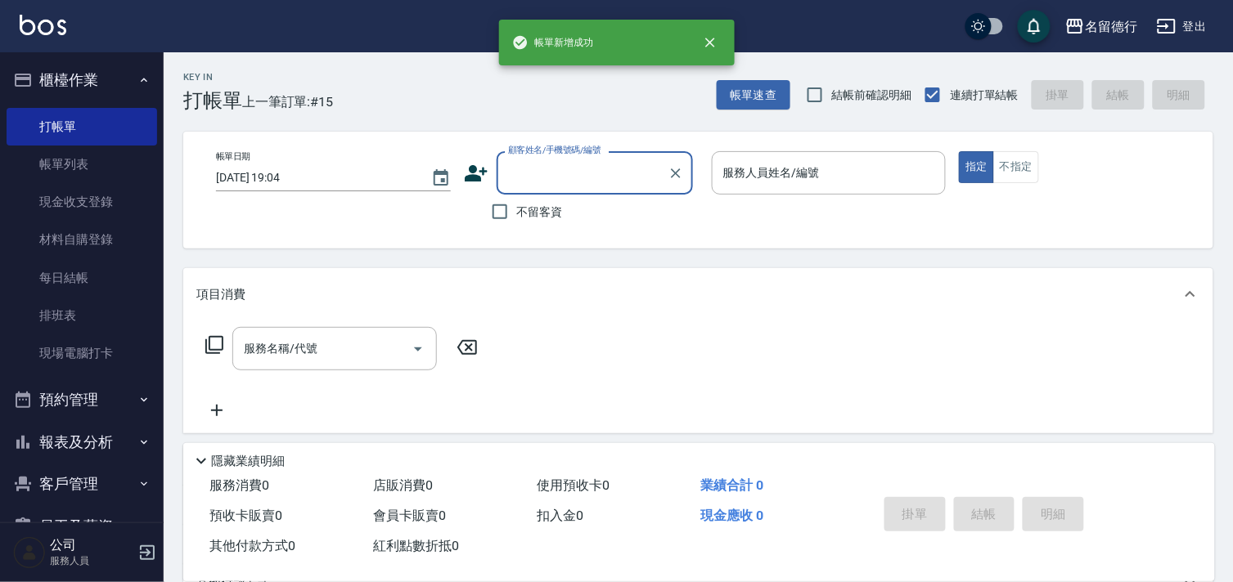
scroll to position [0, 0]
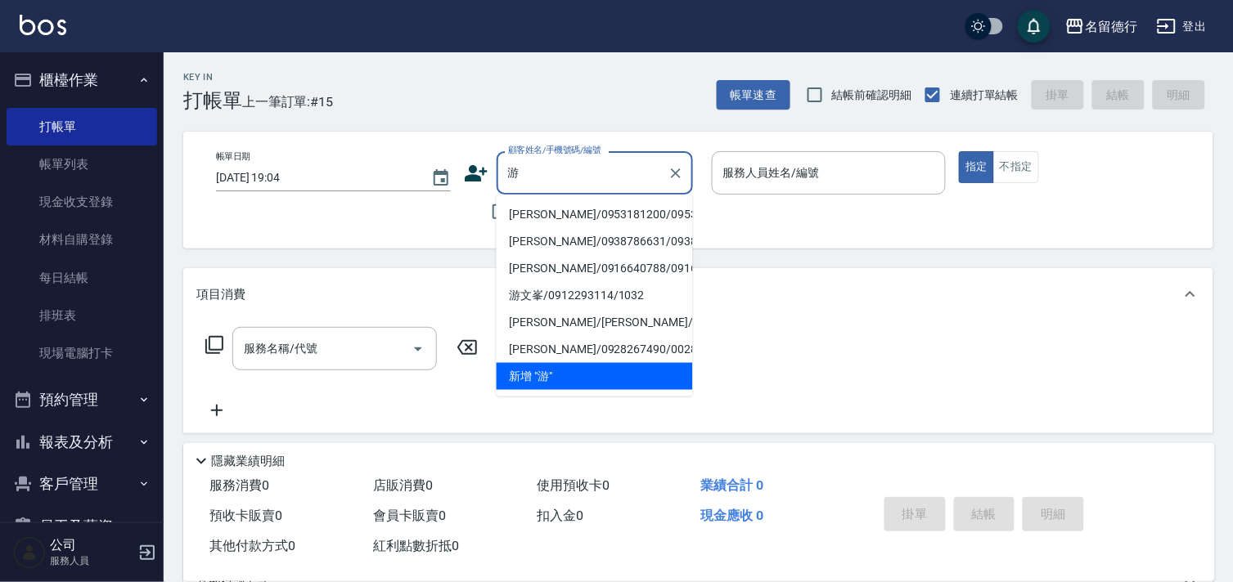
click at [557, 228] on li "[PERSON_NAME]/0953181200/0953181200" at bounding box center [595, 214] width 196 height 27
type input "[PERSON_NAME]/0953181200/0953181200"
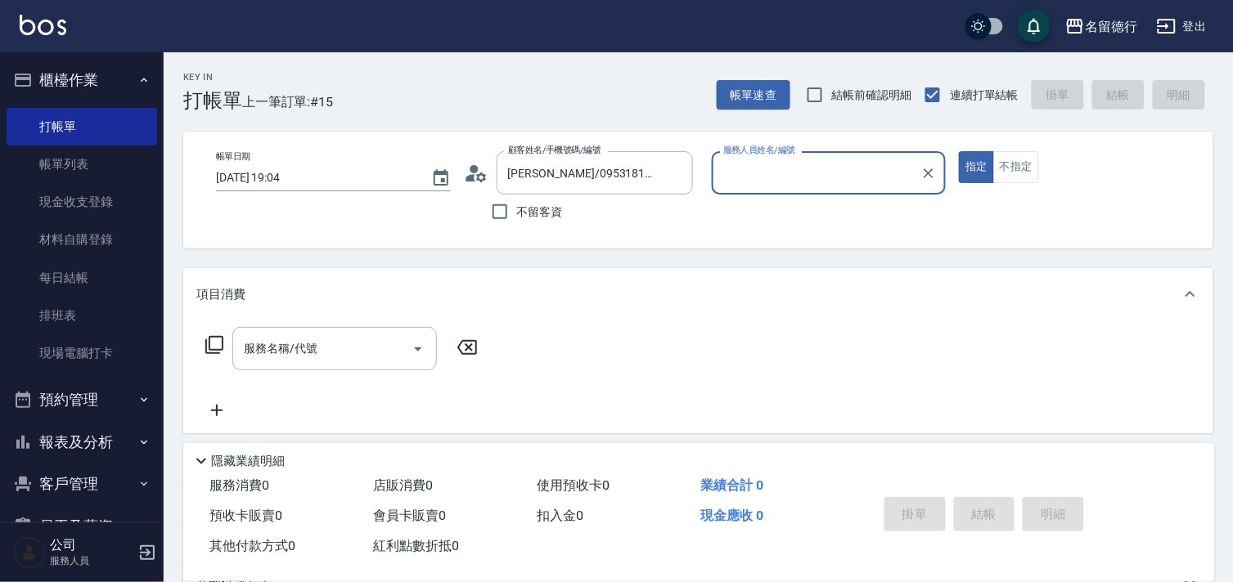
type input "[PERSON_NAME]-10"
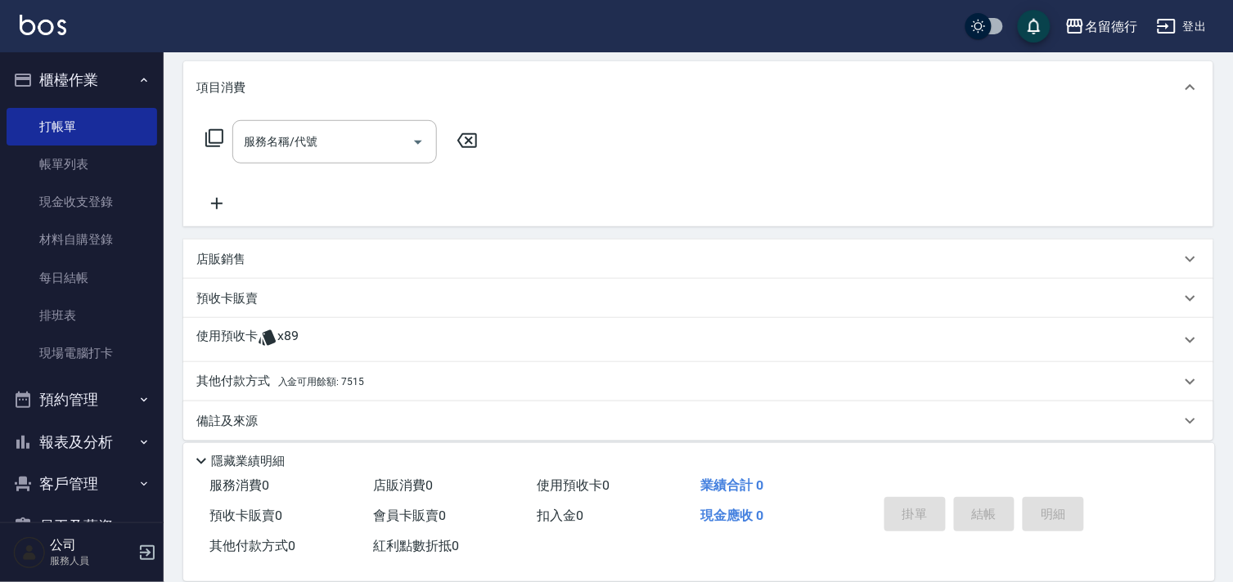
scroll to position [219, 0]
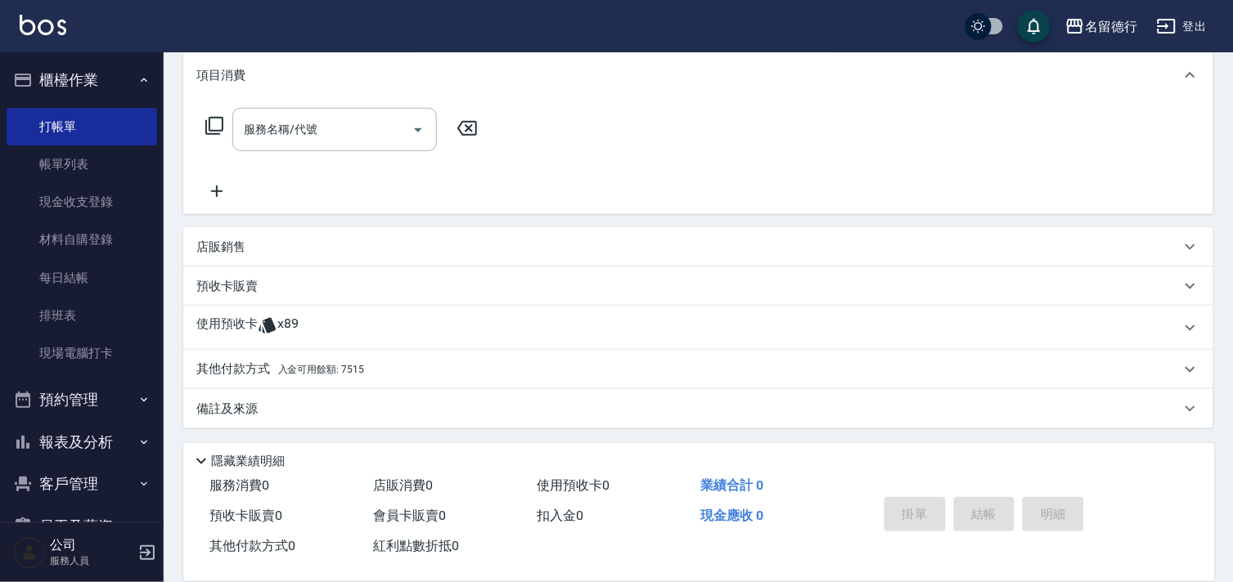
click at [260, 325] on icon at bounding box center [268, 326] width 20 height 20
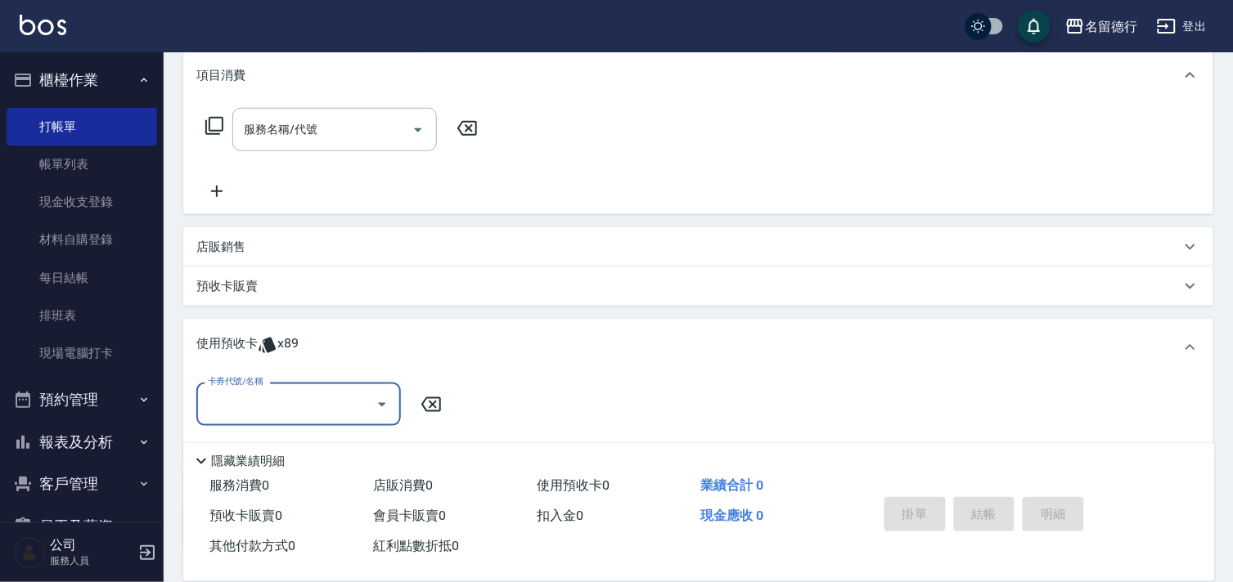
scroll to position [0, 0]
click at [239, 405] on input "卡券代號/名稱" at bounding box center [286, 404] width 165 height 29
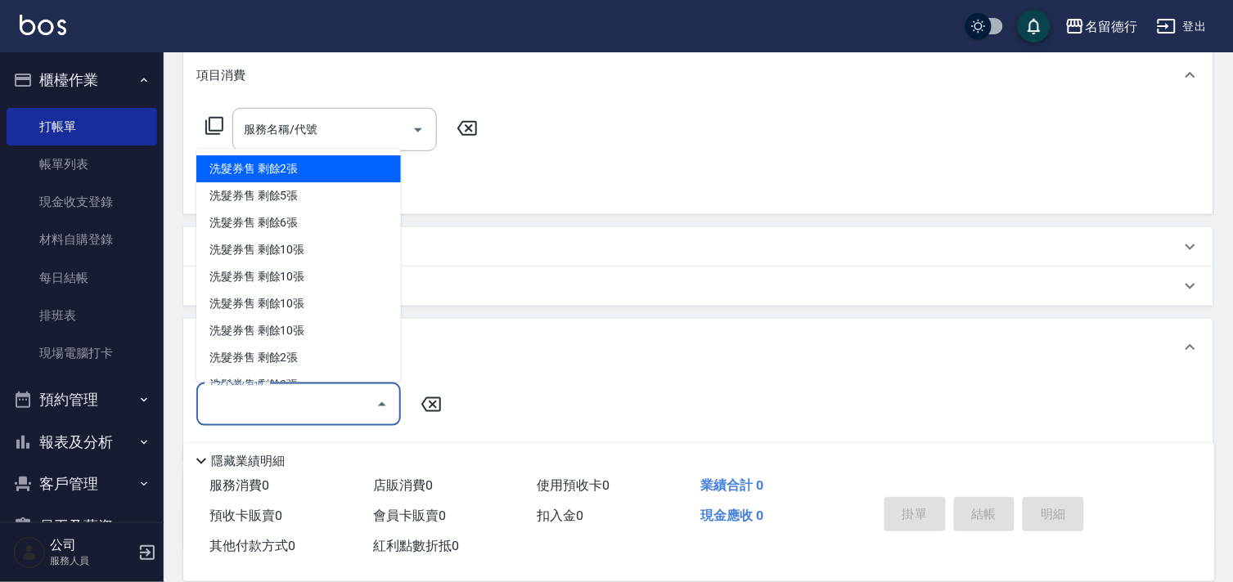
click at [308, 169] on div "洗髮券售 剩餘2張" at bounding box center [298, 169] width 205 height 27
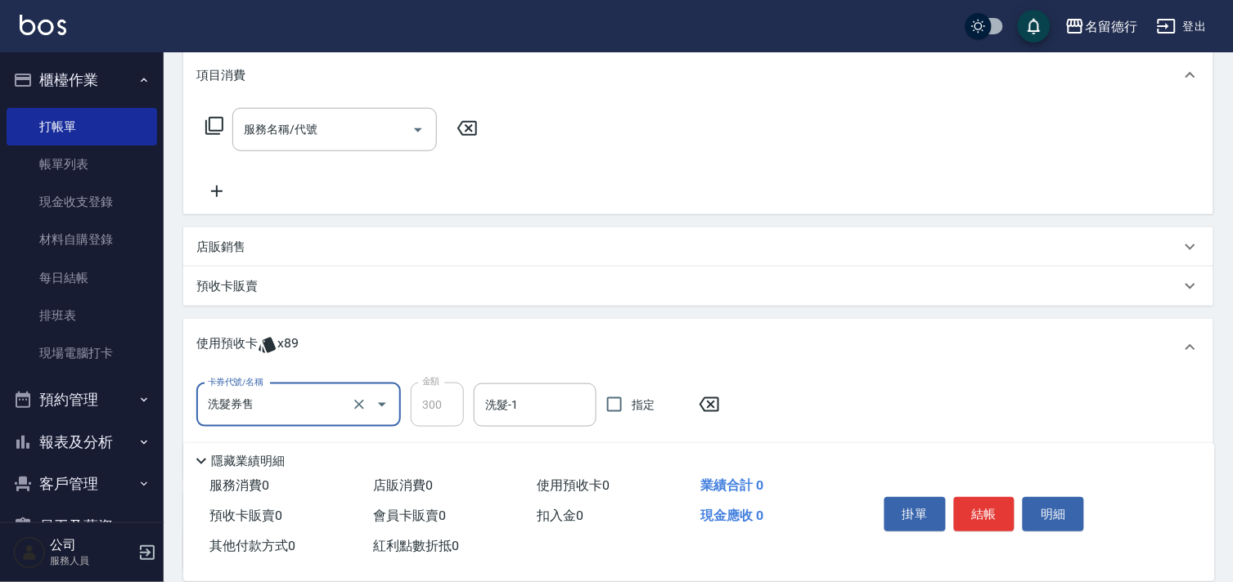
type input "洗髮券售"
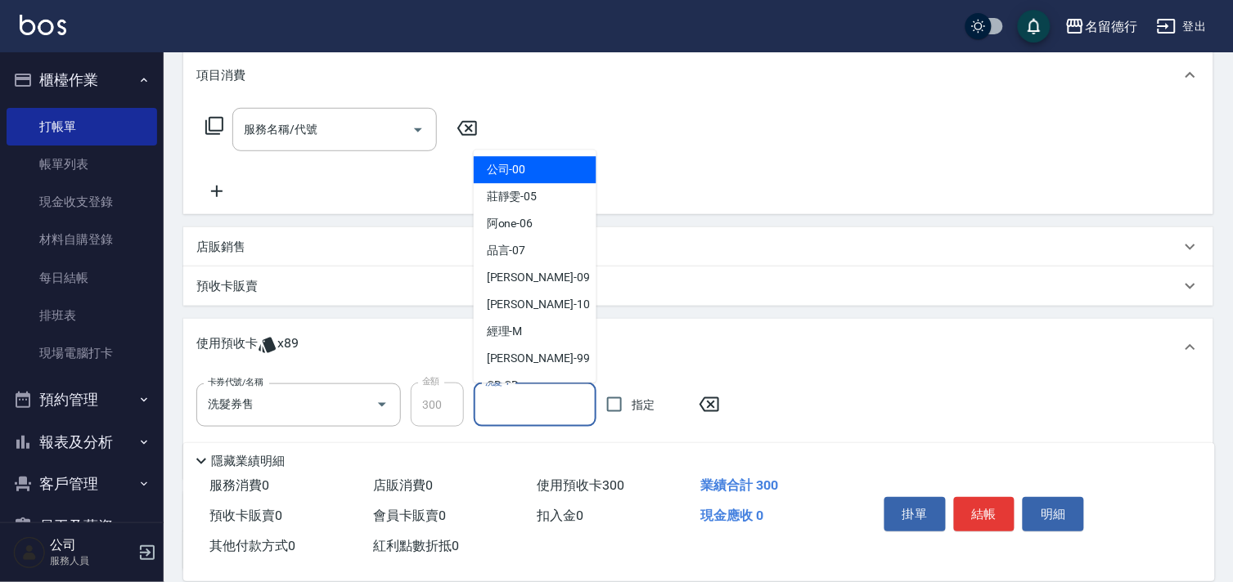
click at [517, 413] on input "洗髮-1" at bounding box center [535, 405] width 108 height 29
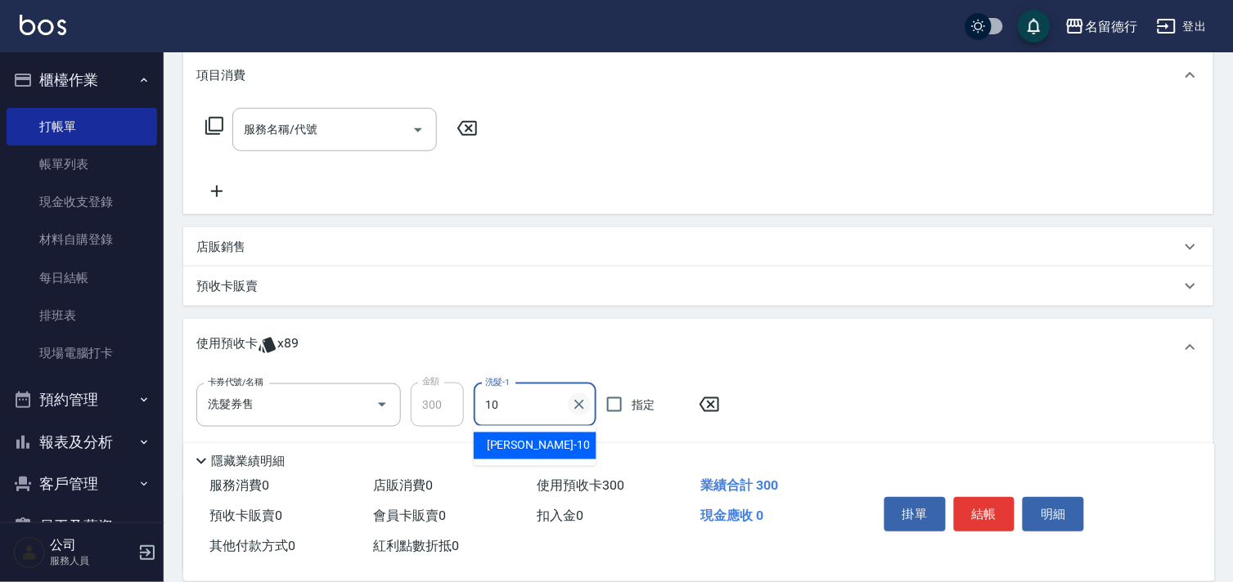
type input "[PERSON_NAME]-10"
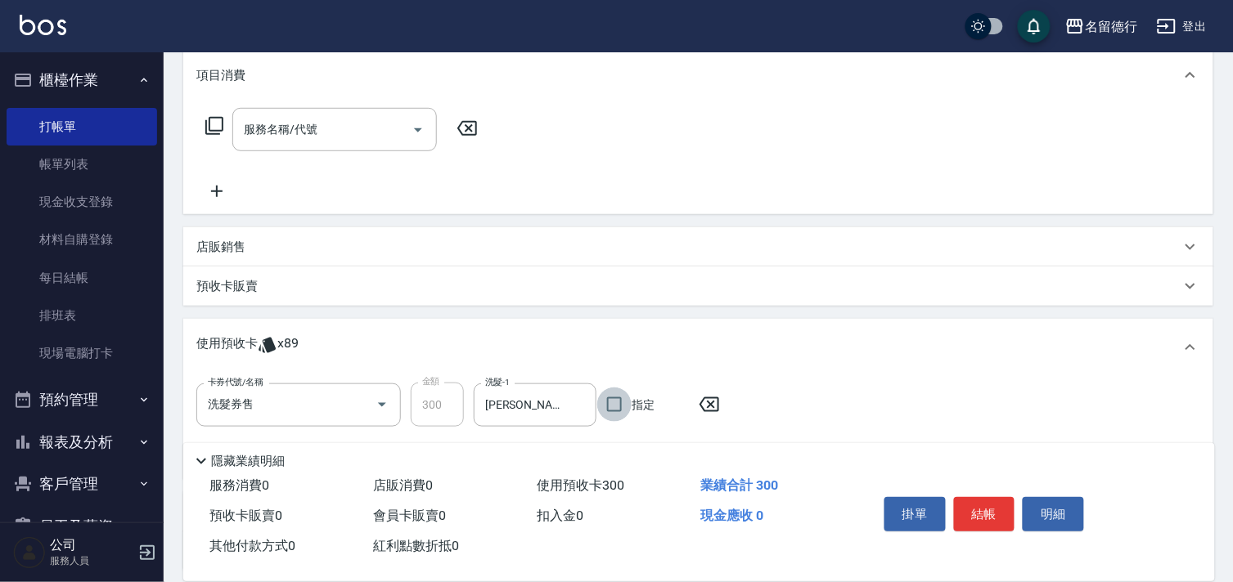
click at [614, 402] on input "指定" at bounding box center [614, 405] width 34 height 34
checkbox input "true"
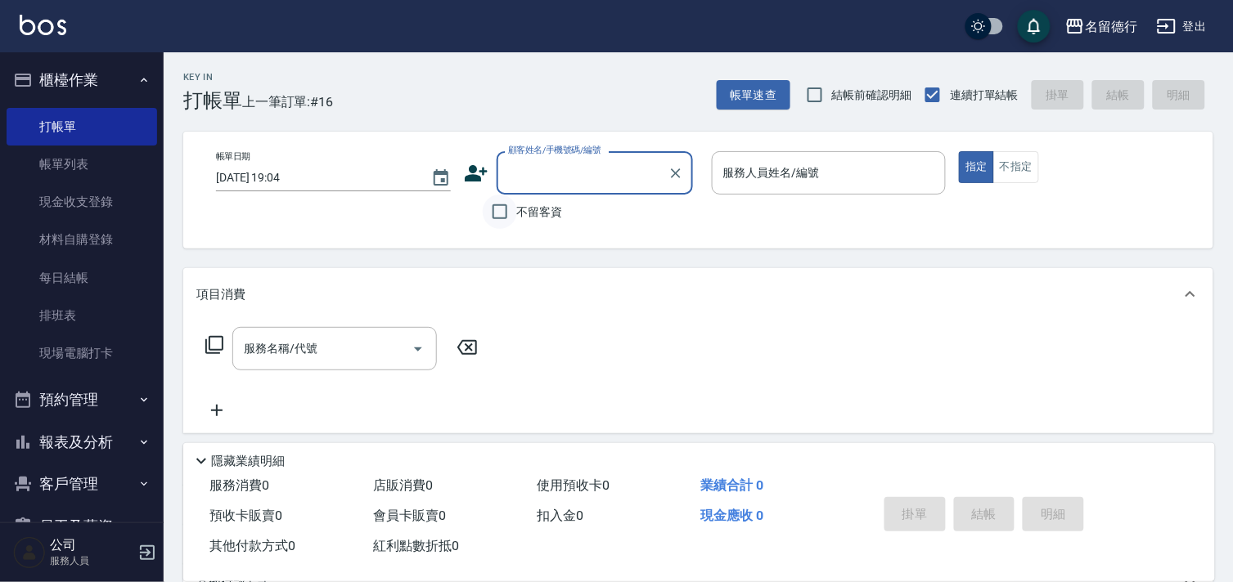
click at [497, 211] on input "不留客資" at bounding box center [500, 212] width 34 height 34
checkbox input "true"
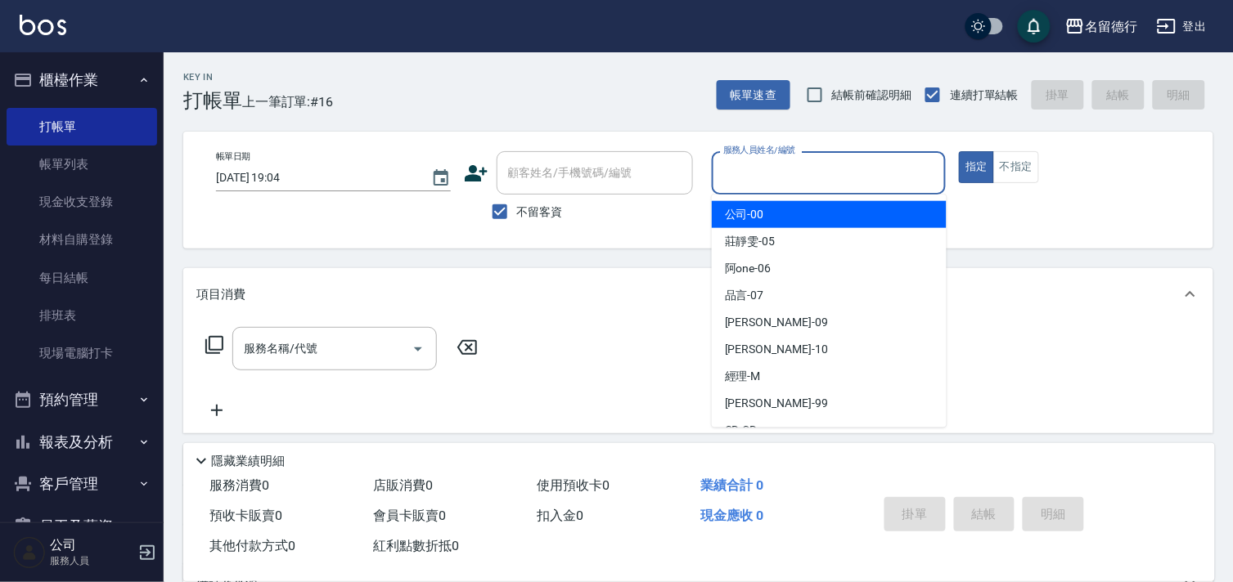
click at [789, 178] on input "服務人員姓名/編號" at bounding box center [829, 173] width 220 height 29
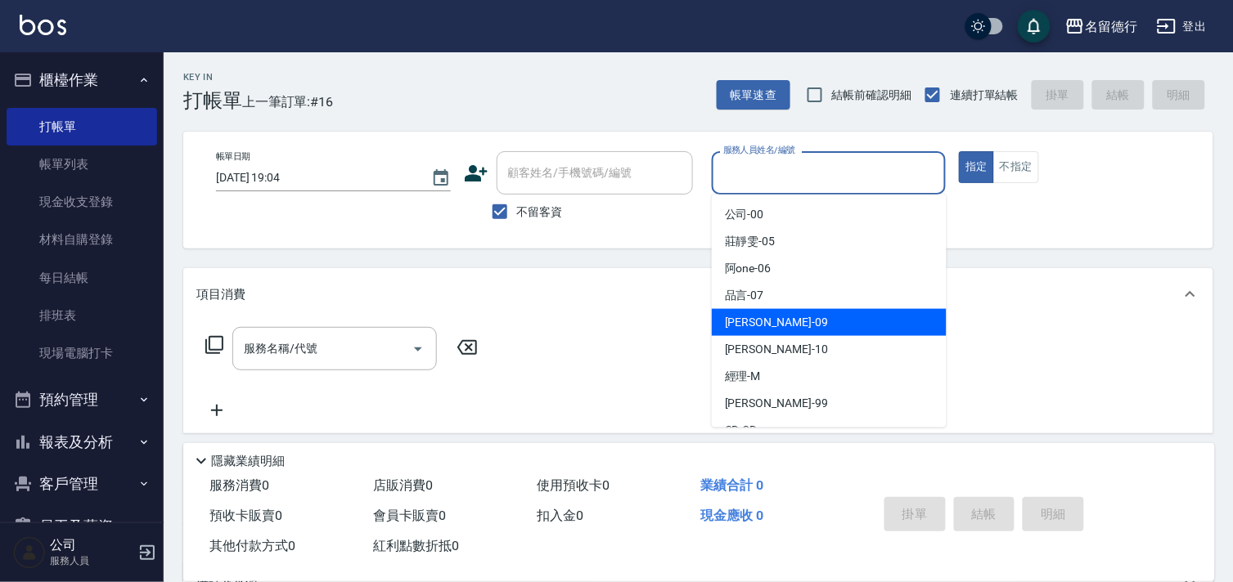
click at [749, 321] on span "[PERSON_NAME] -09" at bounding box center [776, 322] width 103 height 17
type input "[PERSON_NAME]-09"
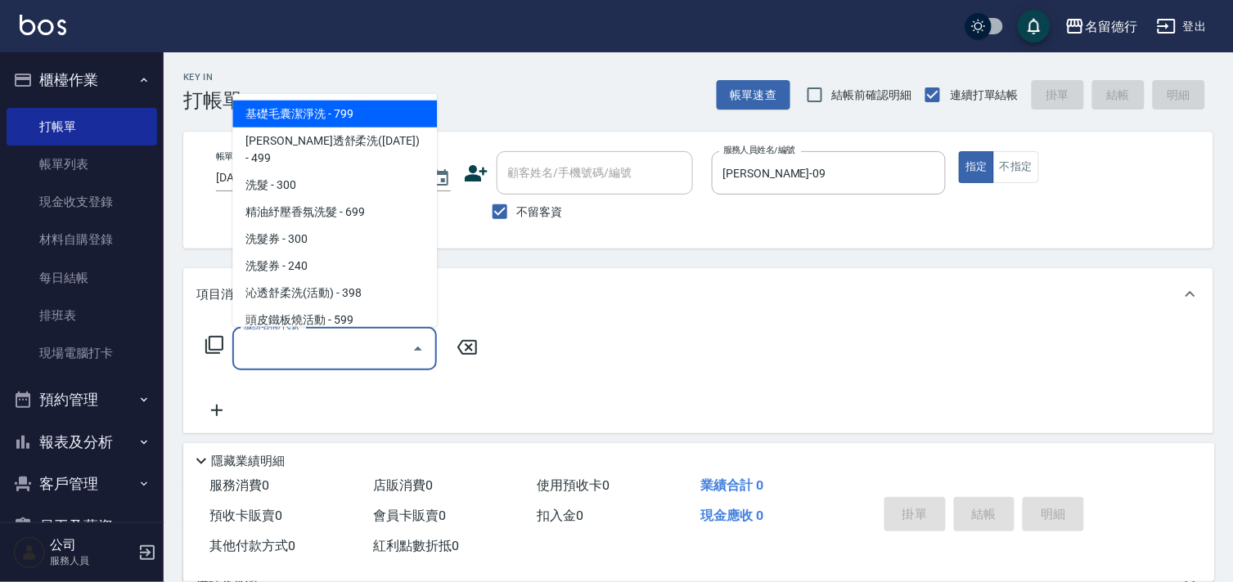
click at [311, 348] on input "服務名稱/代號" at bounding box center [322, 349] width 165 height 29
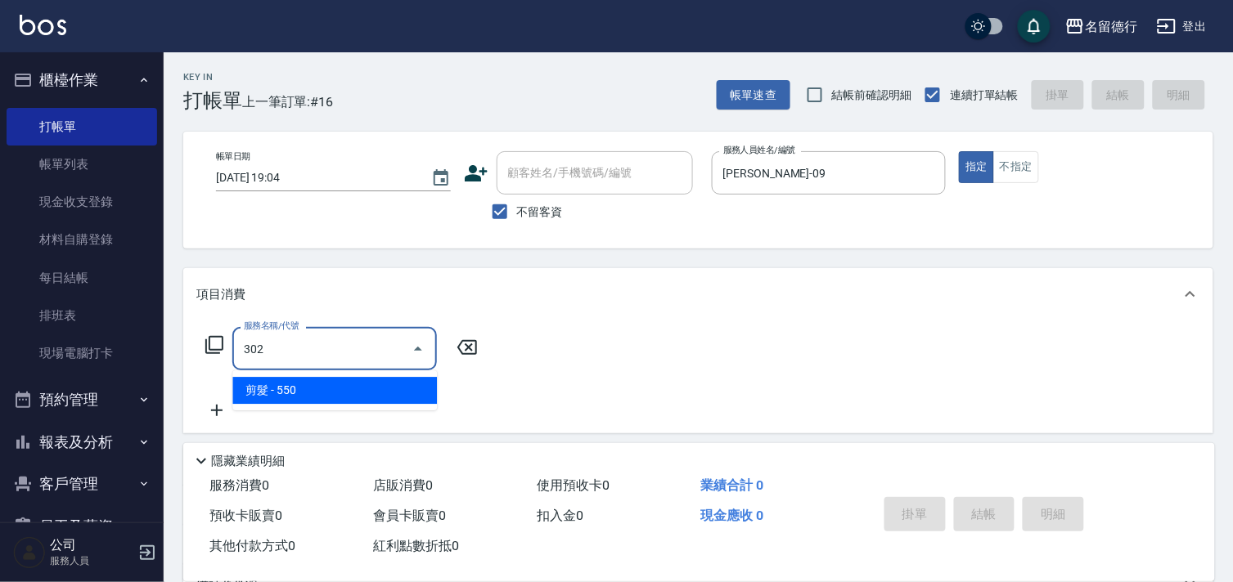
click at [326, 383] on span "剪髮 - 550" at bounding box center [334, 390] width 205 height 27
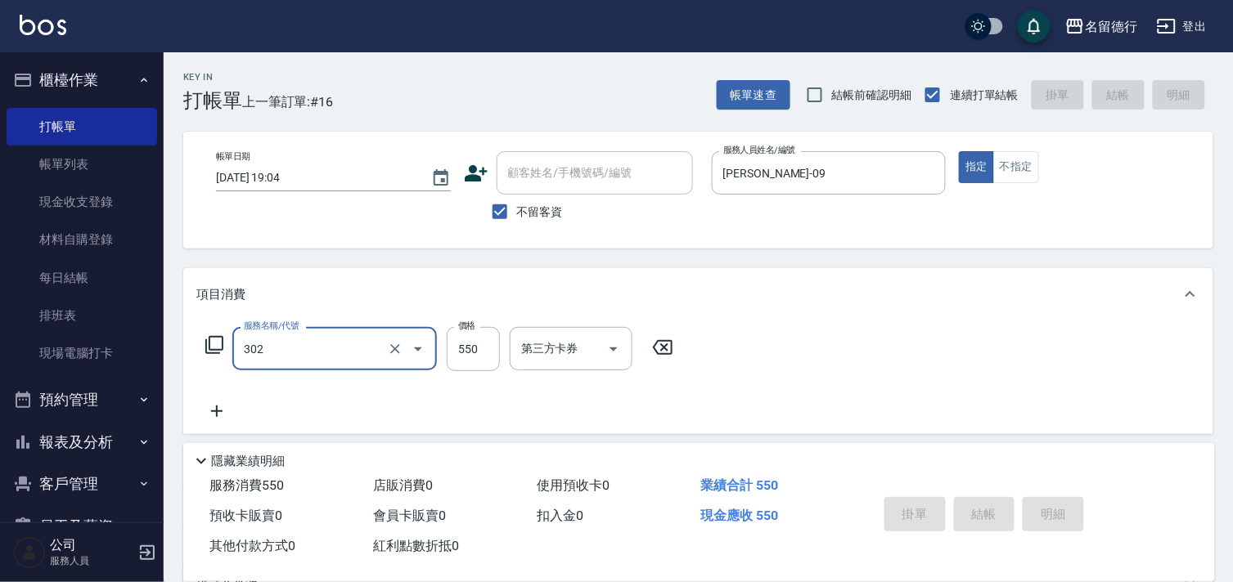
type input "302"
type input "[DATE] 19:19"
